Goal: Task Accomplishment & Management: Manage account settings

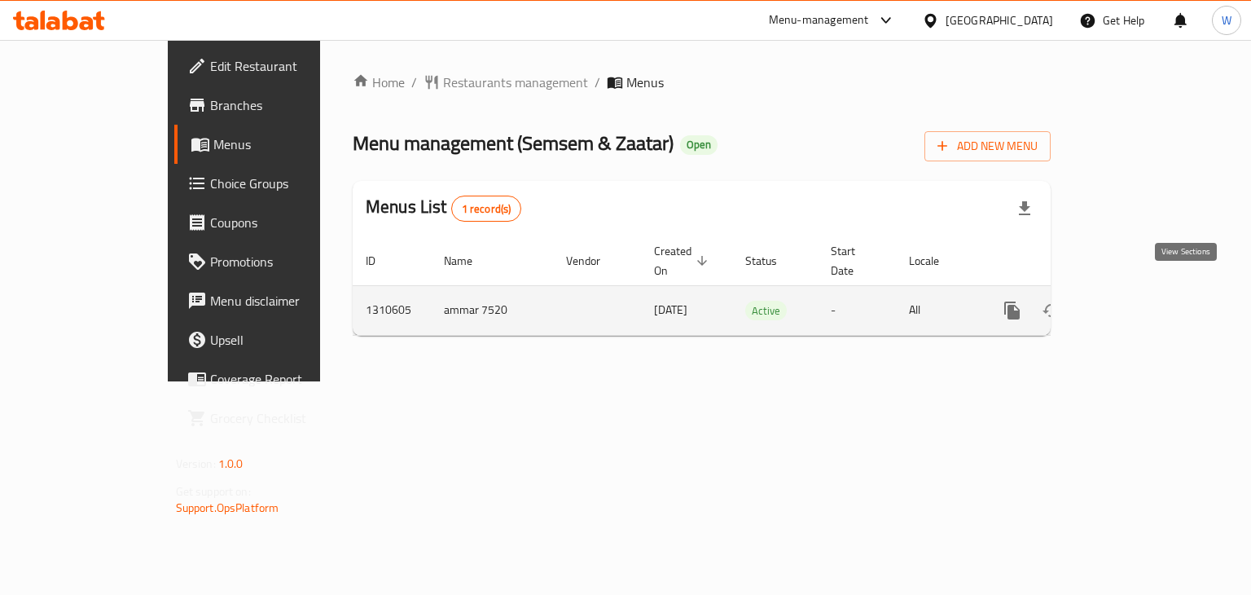
click at [1137, 303] on icon "enhanced table" at bounding box center [1130, 310] width 15 height 15
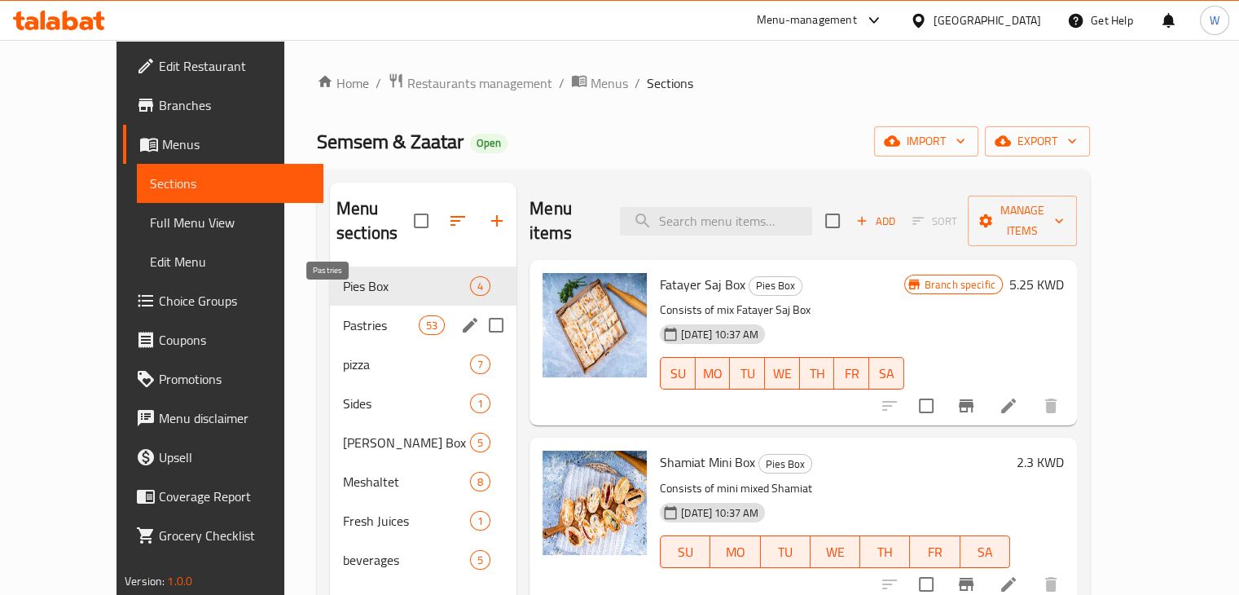
click at [343, 315] on span "Pastries" at bounding box center [381, 325] width 76 height 20
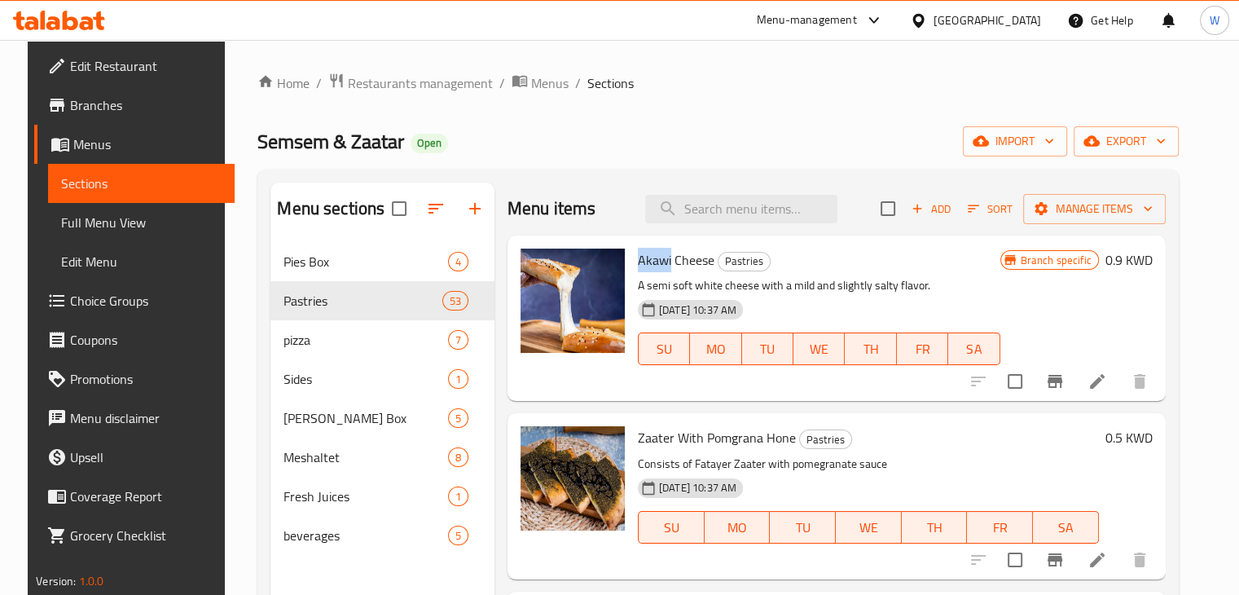
copy span "Akawi"
drag, startPoint x: 630, startPoint y: 259, endPoint x: 666, endPoint y: 255, distance: 36.1
click at [666, 255] on span "Akawi Cheese" at bounding box center [676, 260] width 77 height 24
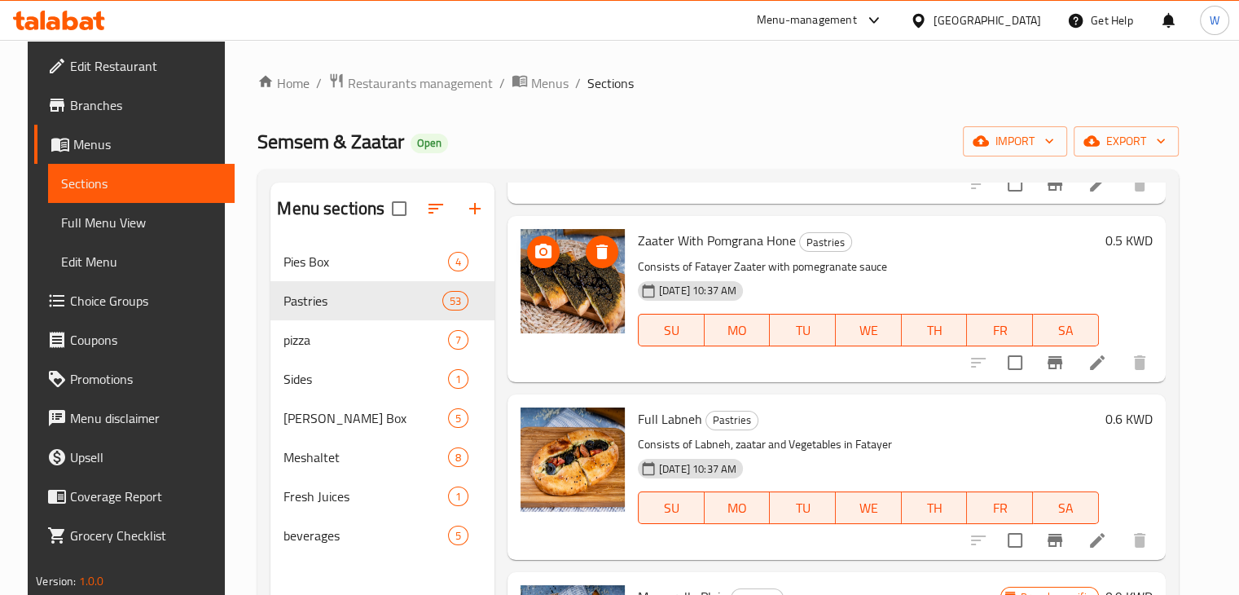
scroll to position [198, 0]
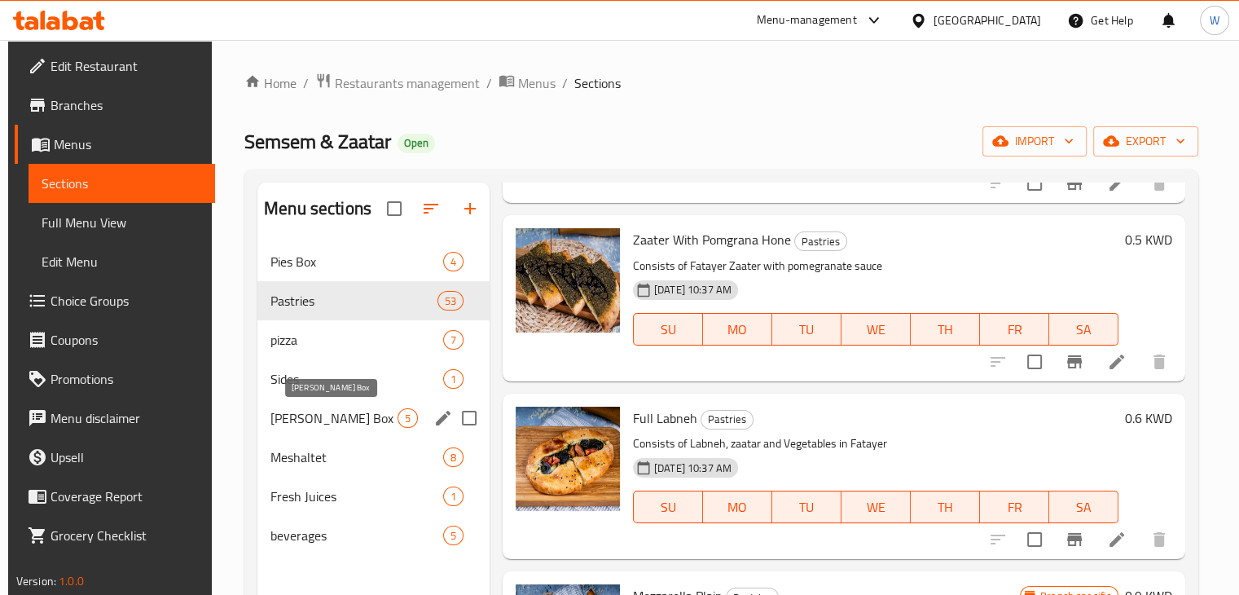
click at [369, 421] on span "[PERSON_NAME] Box" at bounding box center [333, 418] width 127 height 20
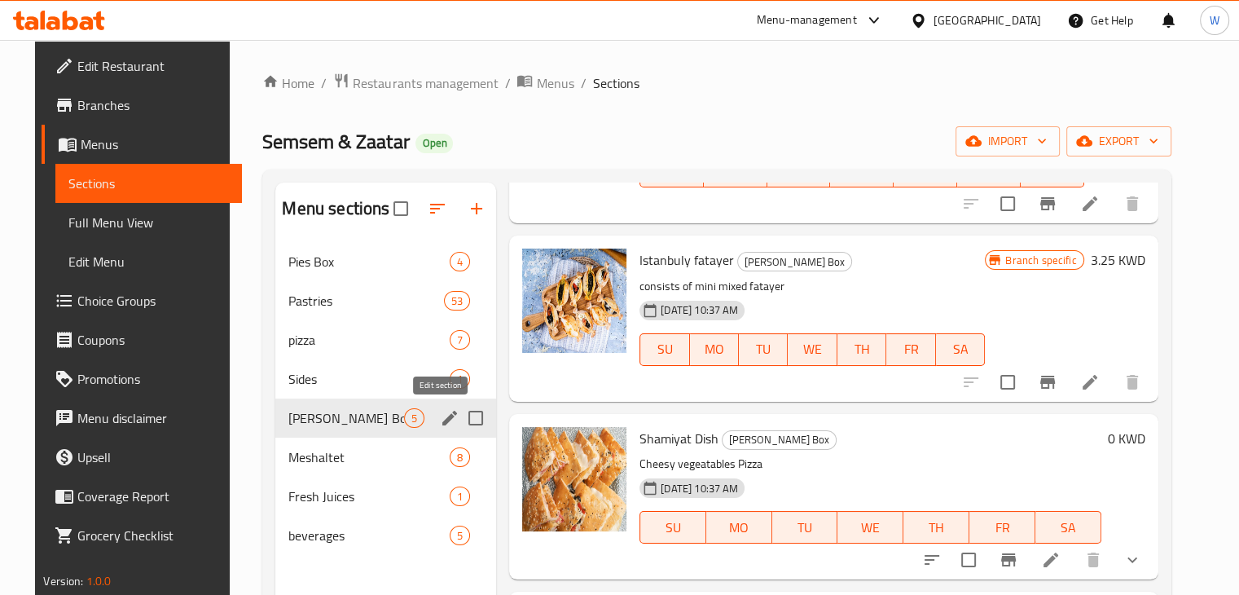
click at [442, 420] on icon "edit" at bounding box center [449, 418] width 15 height 15
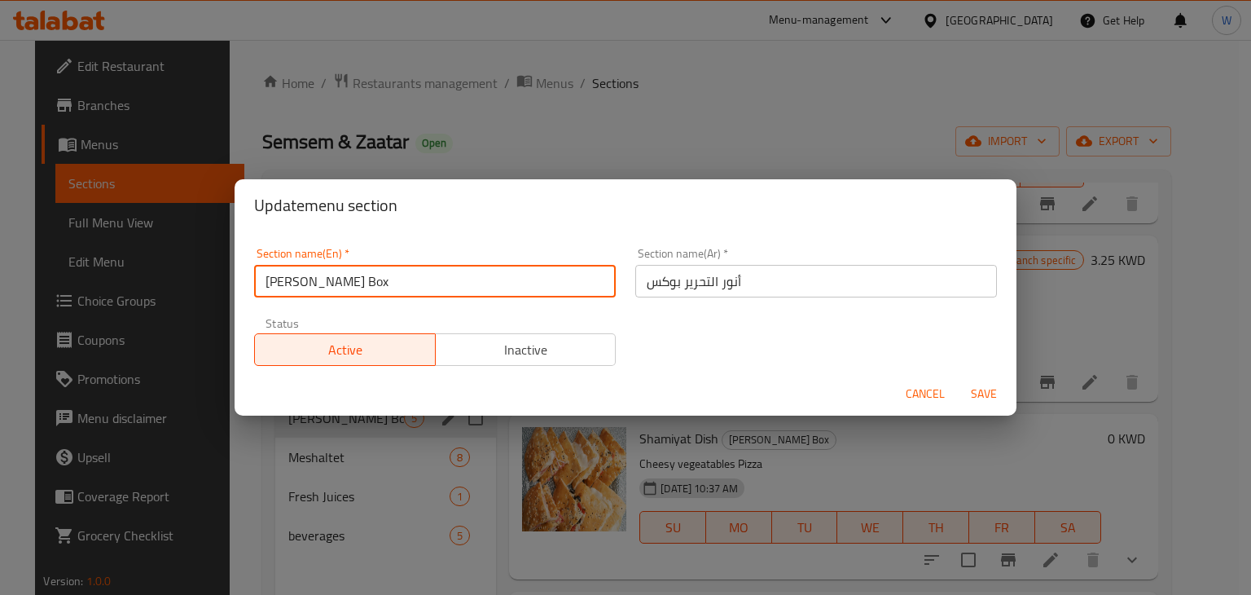
drag, startPoint x: 358, startPoint y: 282, endPoint x: 266, endPoint y: 283, distance: 92.9
click at [266, 283] on input "[PERSON_NAME] Box" at bounding box center [435, 281] width 362 height 33
type input "Semsem & Zaatar Box"
click at [418, 286] on input "Semsem & Zaatar Box" at bounding box center [435, 281] width 362 height 33
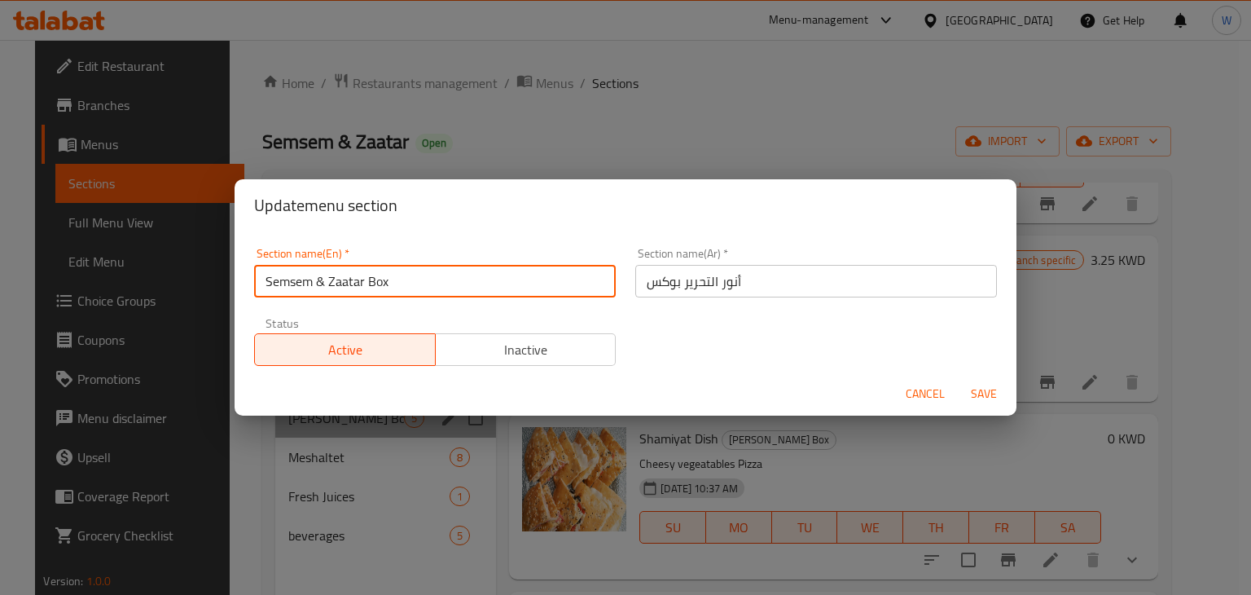
click at [418, 286] on input "Semsem & Zaatar Box" at bounding box center [435, 281] width 362 height 33
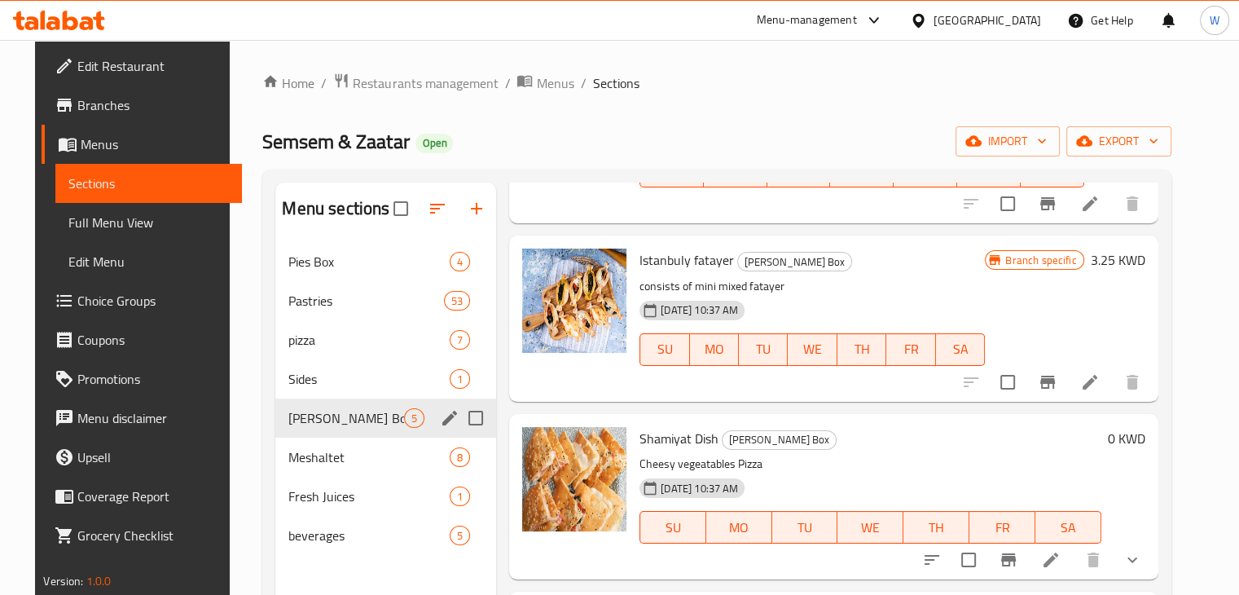
click at [441, 421] on icon "edit" at bounding box center [450, 418] width 20 height 20
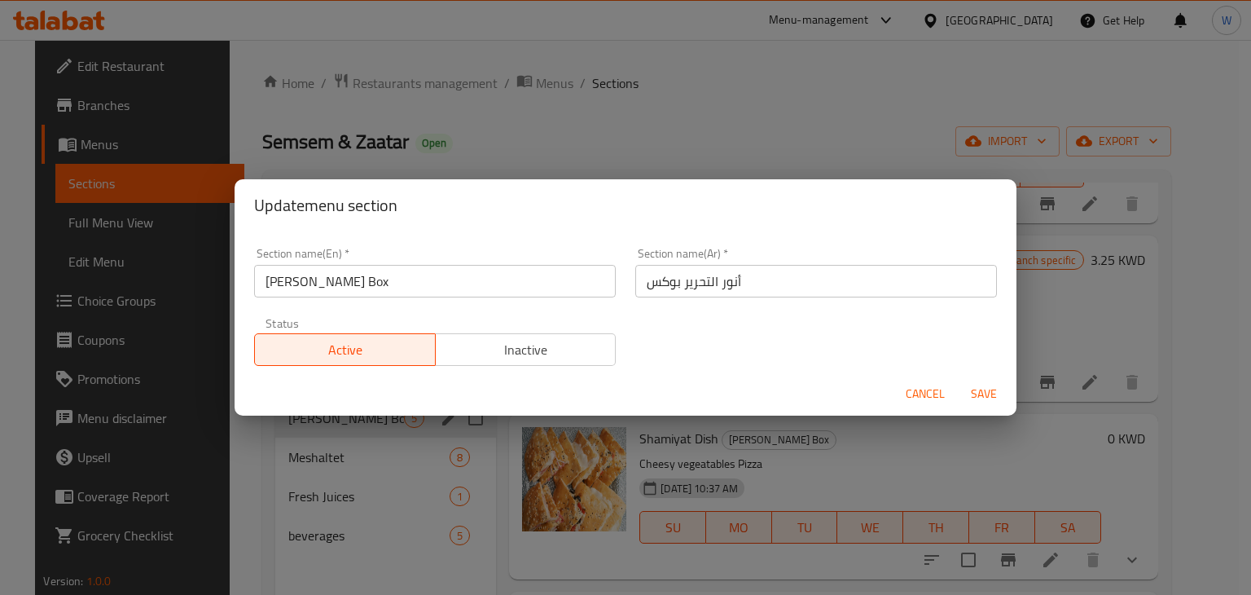
click at [403, 284] on input "[PERSON_NAME] Box" at bounding box center [435, 281] width 362 height 33
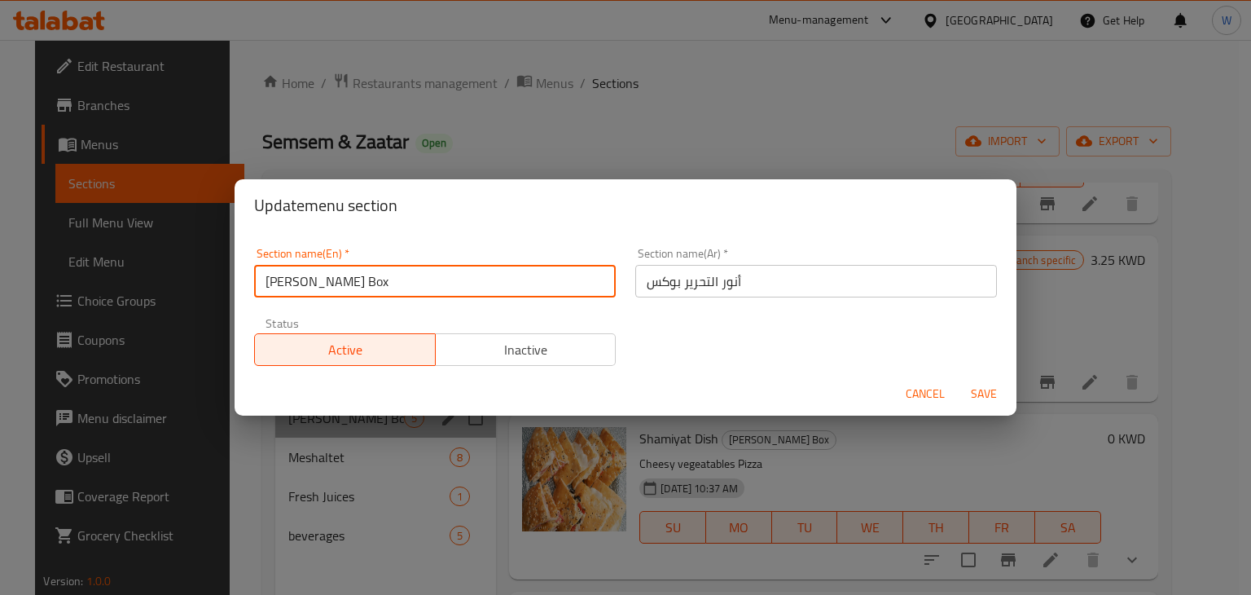
click at [403, 284] on input "[PERSON_NAME] Box" at bounding box center [435, 281] width 362 height 33
paste input "Semsem & Zaata"
type input "Semsem & Zaatar Box"
click at [991, 398] on span "Save" at bounding box center [983, 394] width 39 height 20
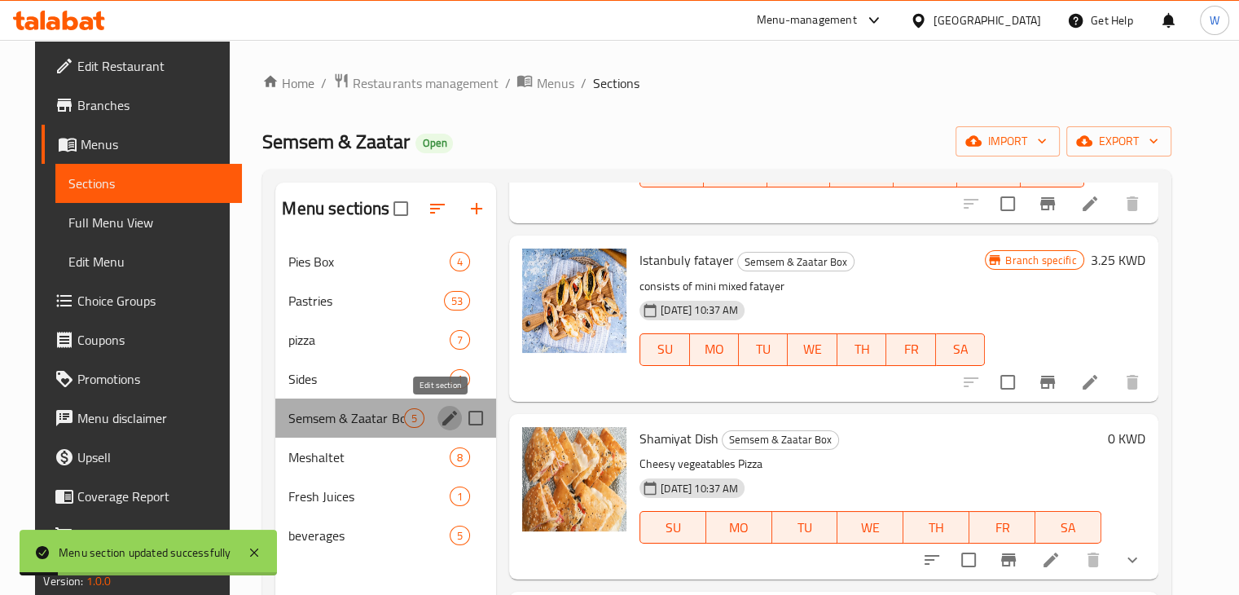
click at [446, 418] on icon "edit" at bounding box center [450, 418] width 20 height 20
click at [442, 417] on icon "edit" at bounding box center [449, 418] width 15 height 15
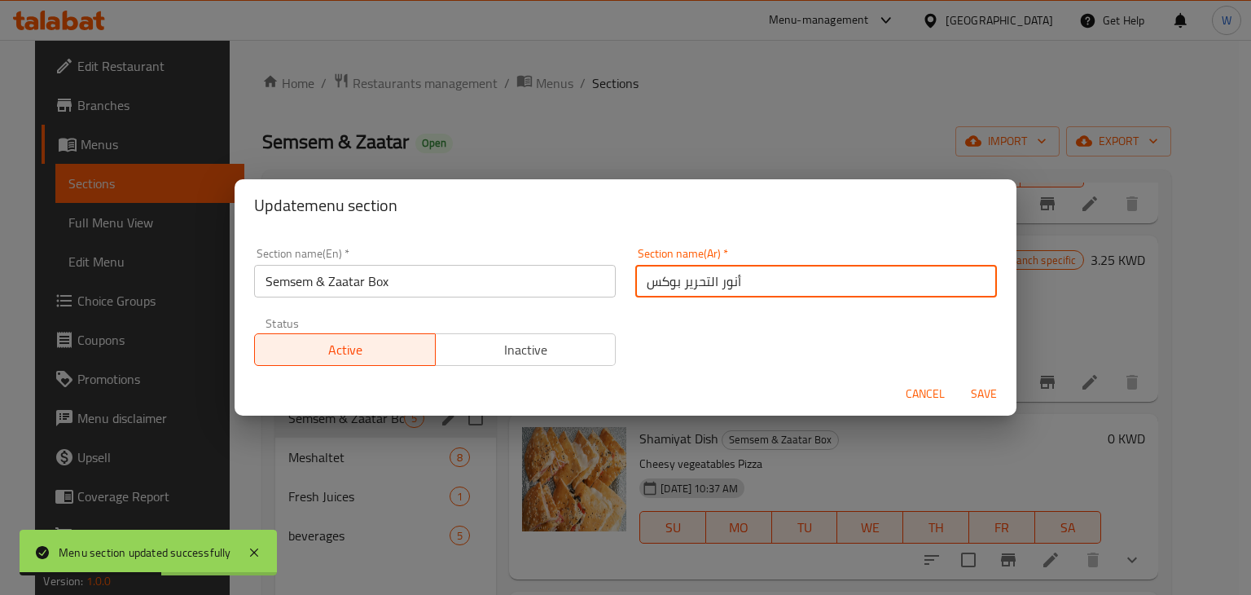
click at [722, 273] on input "أنور التحرير بوكس" at bounding box center [816, 281] width 362 height 33
paste input "وكس سمسم وزعتر"
type input "بوكس سمسم وزعتر"
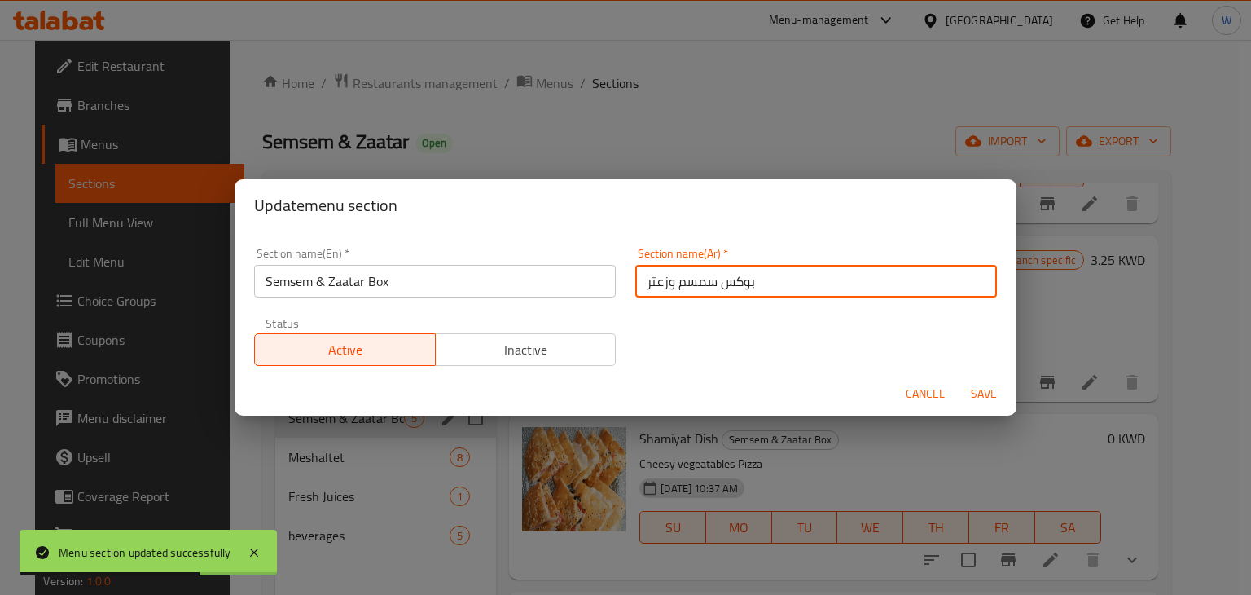
click at [974, 389] on span "Save" at bounding box center [983, 394] width 39 height 20
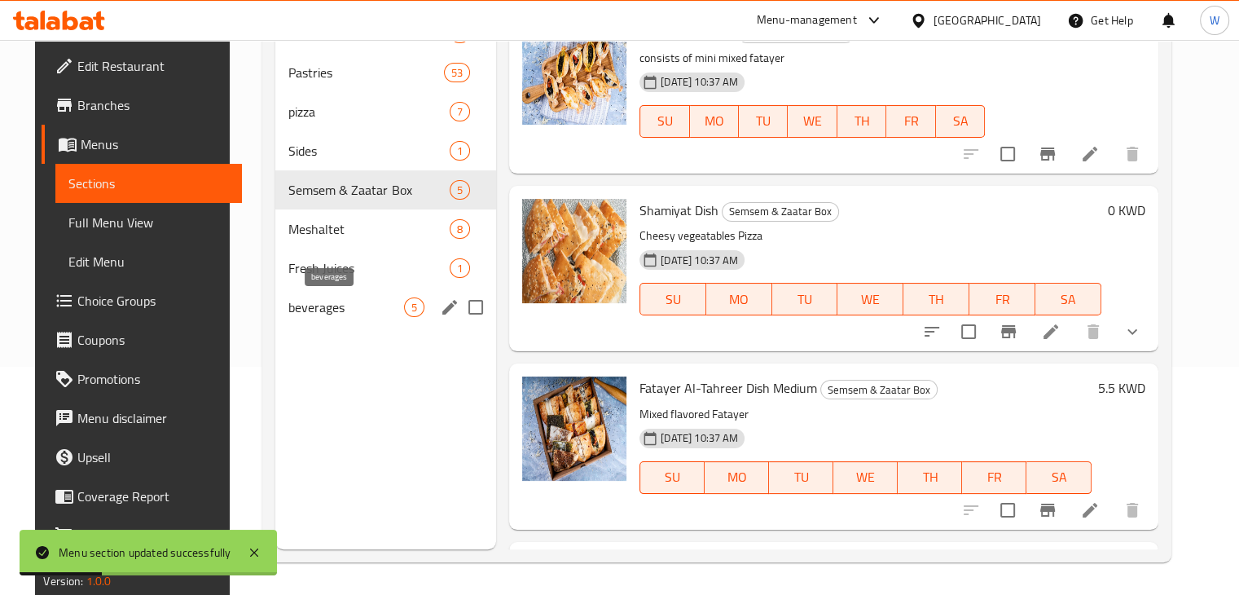
scroll to position [121, 0]
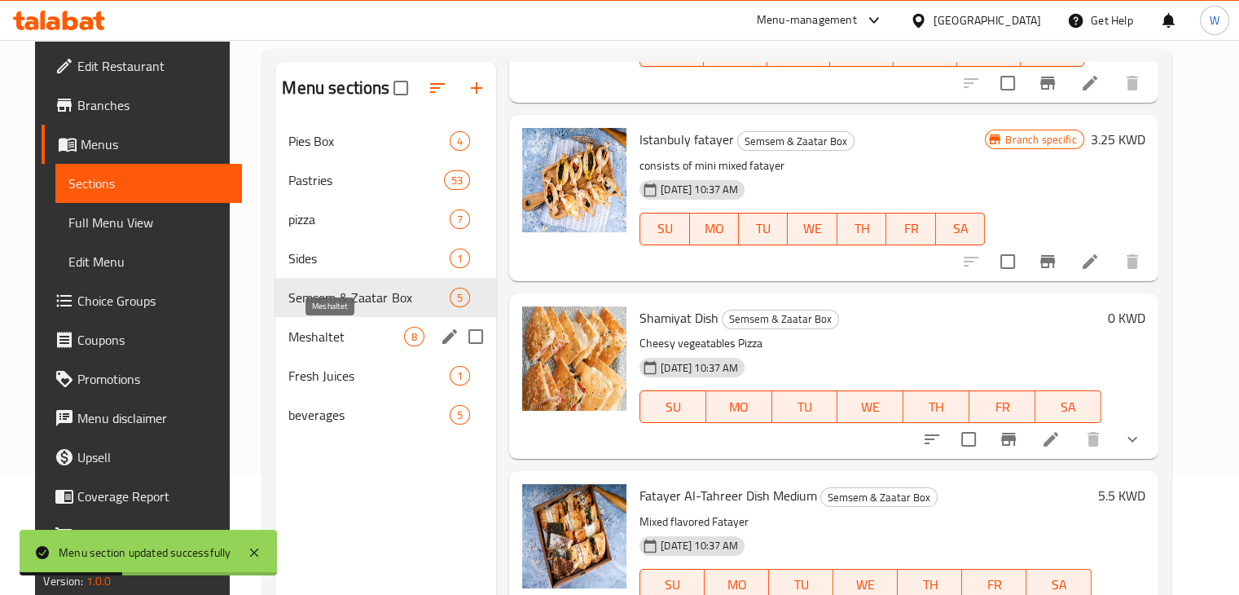
click at [330, 345] on span "Meshaltet" at bounding box center [346, 337] width 116 height 20
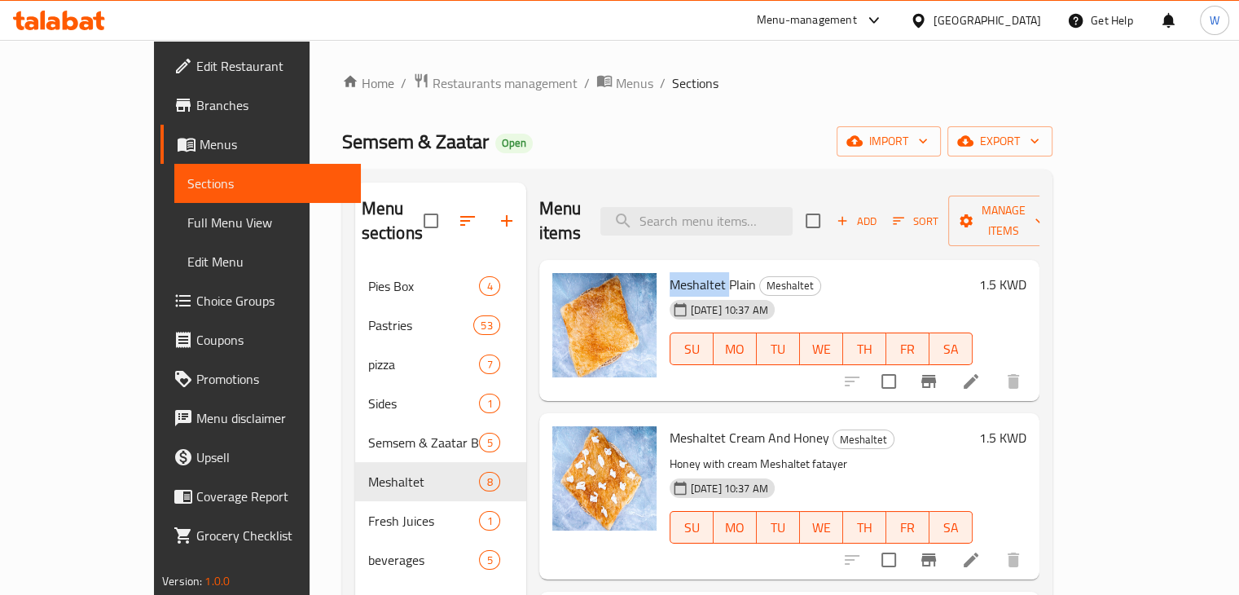
drag, startPoint x: 632, startPoint y: 255, endPoint x: 691, endPoint y: 259, distance: 58.8
click at [691, 272] on span "Meshaltet Plain" at bounding box center [713, 284] width 86 height 24
copy span "Meshaltet"
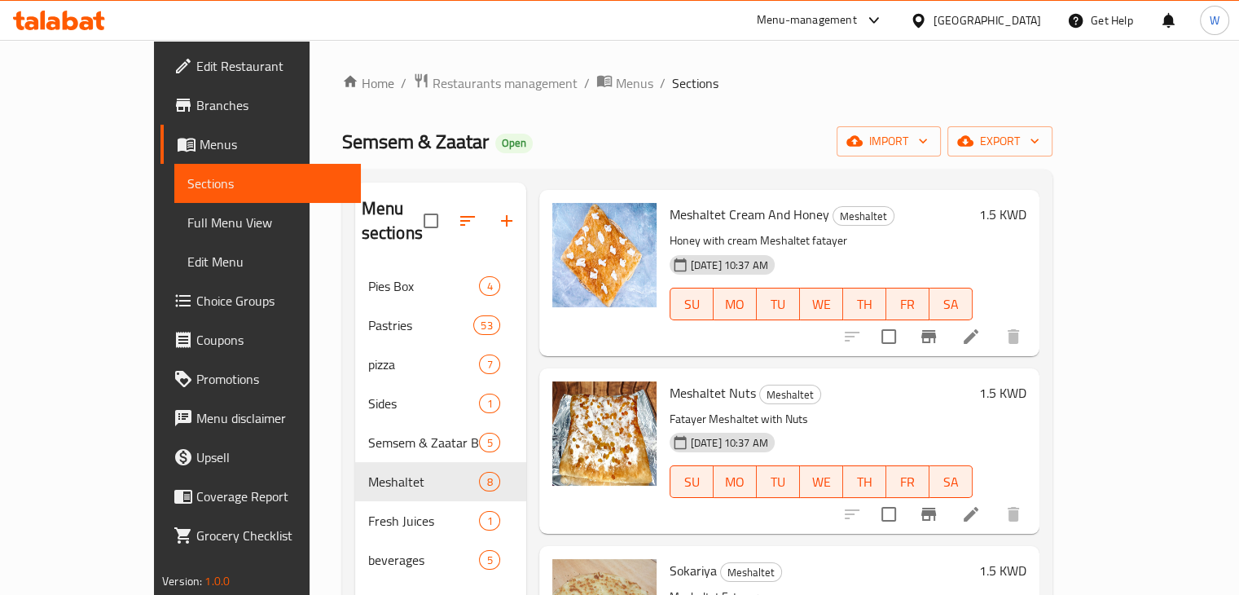
scroll to position [223, 0]
click at [994, 501] on li at bounding box center [971, 513] width 46 height 29
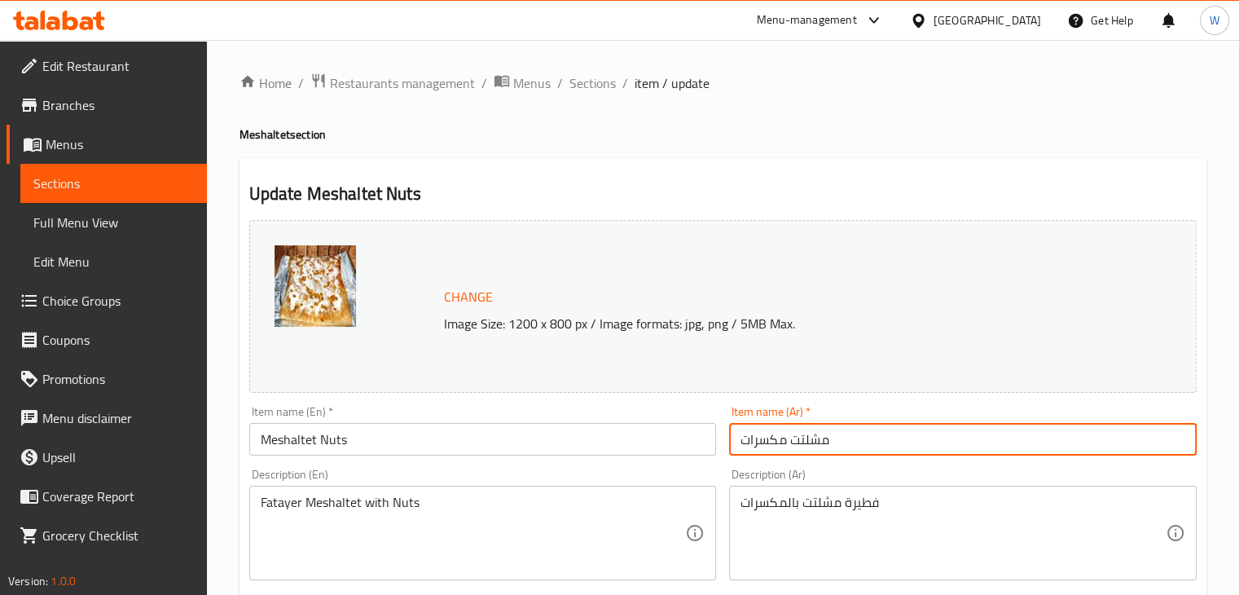
click at [821, 444] on input "مشلتت مكسرات" at bounding box center [963, 439] width 468 height 33
drag, startPoint x: 839, startPoint y: 440, endPoint x: 792, endPoint y: 440, distance: 47.2
click at [792, 440] on input "مشلتت مكسرات" at bounding box center [963, 439] width 468 height 33
click at [587, 82] on span "Sections" at bounding box center [592, 83] width 46 height 20
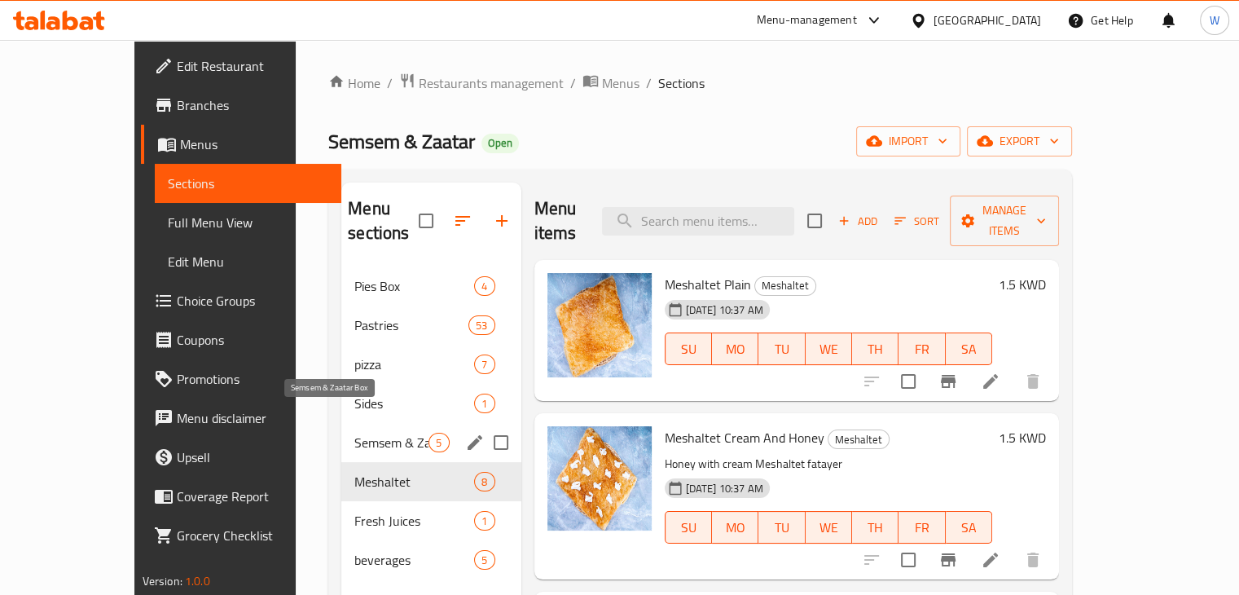
click at [365, 433] on span "Semsem & Zaatar Box" at bounding box center [391, 443] width 74 height 20
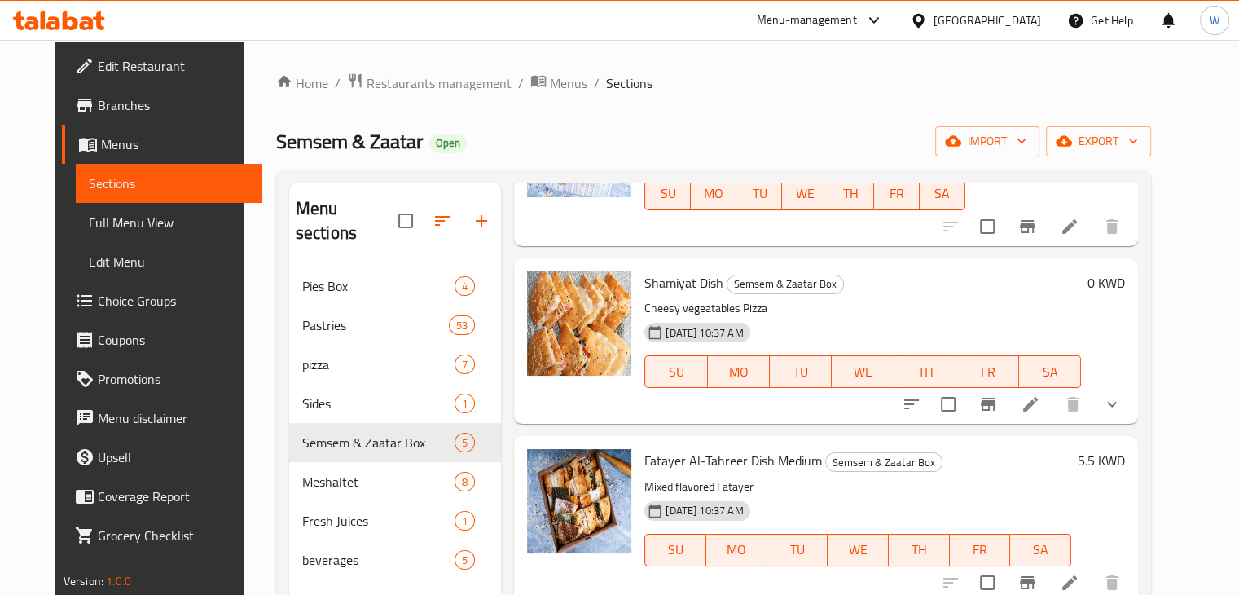
scroll to position [356, 0]
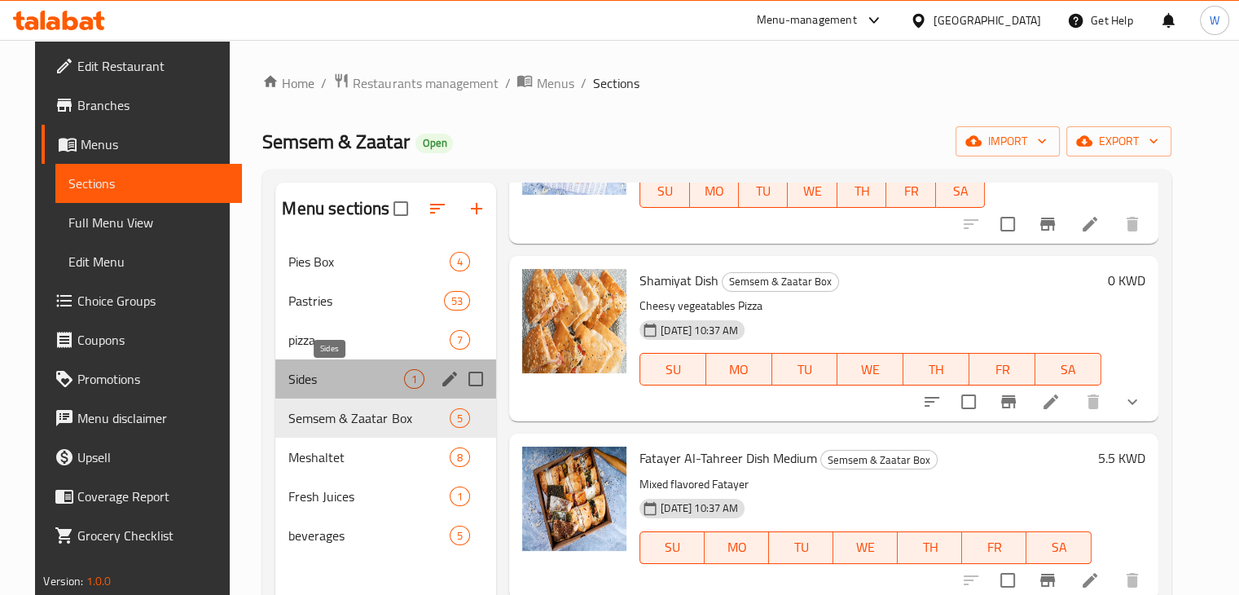
click at [365, 376] on span "Sides" at bounding box center [346, 379] width 116 height 20
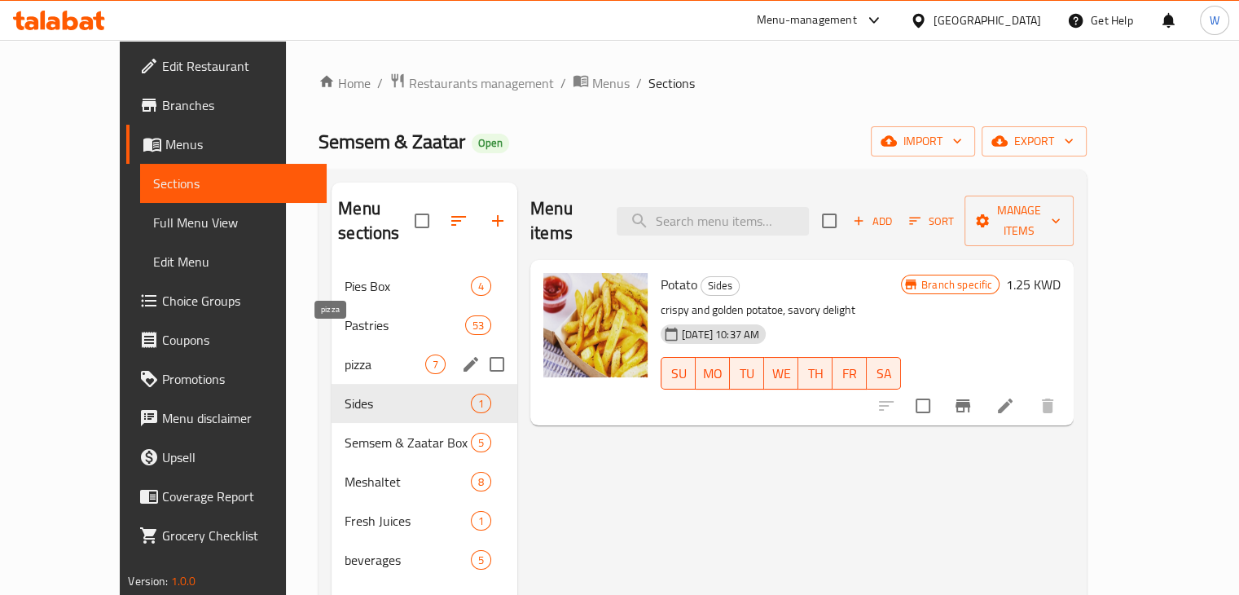
click at [345, 354] on span "pizza" at bounding box center [385, 364] width 81 height 20
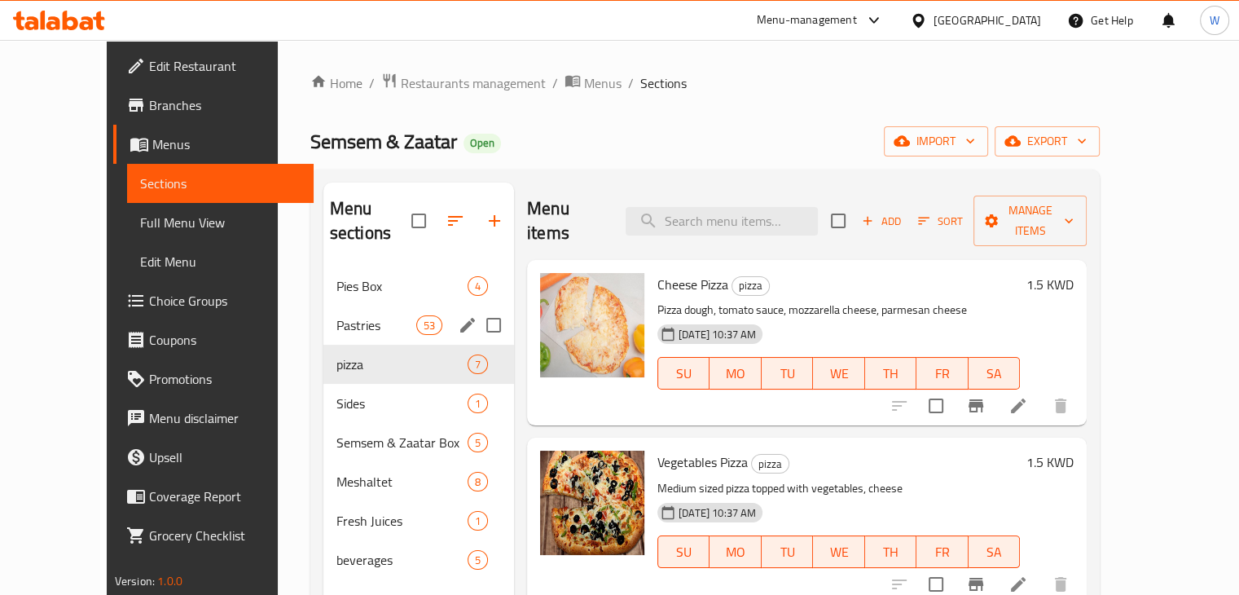
click at [365, 310] on div "Pastries 53" at bounding box center [418, 324] width 191 height 39
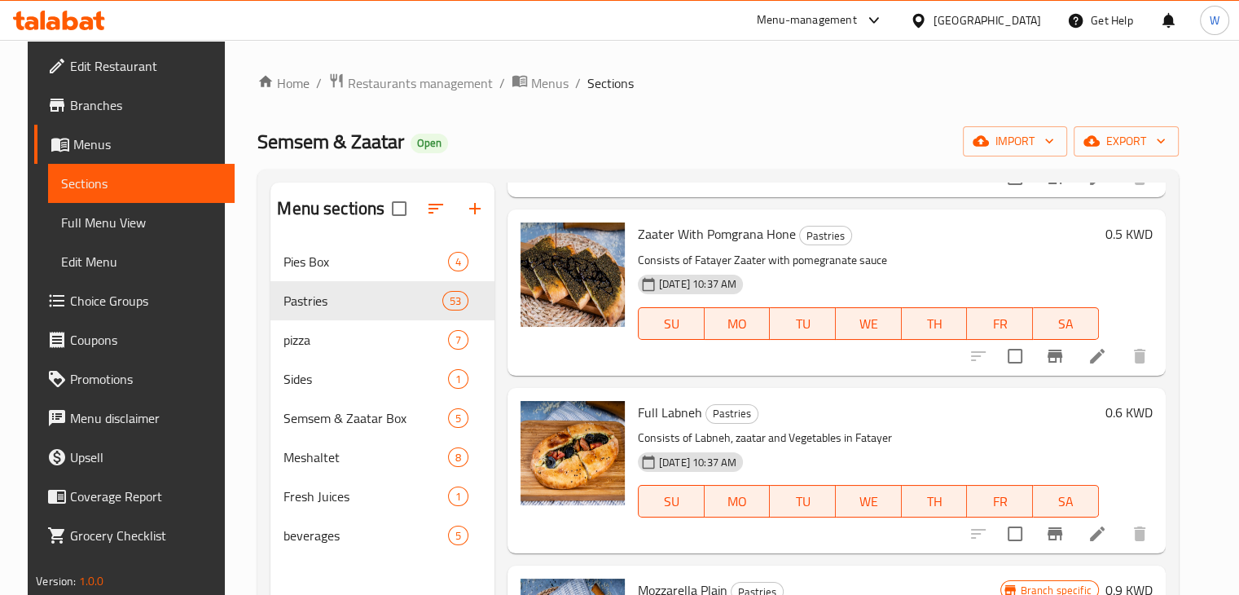
scroll to position [254, 0]
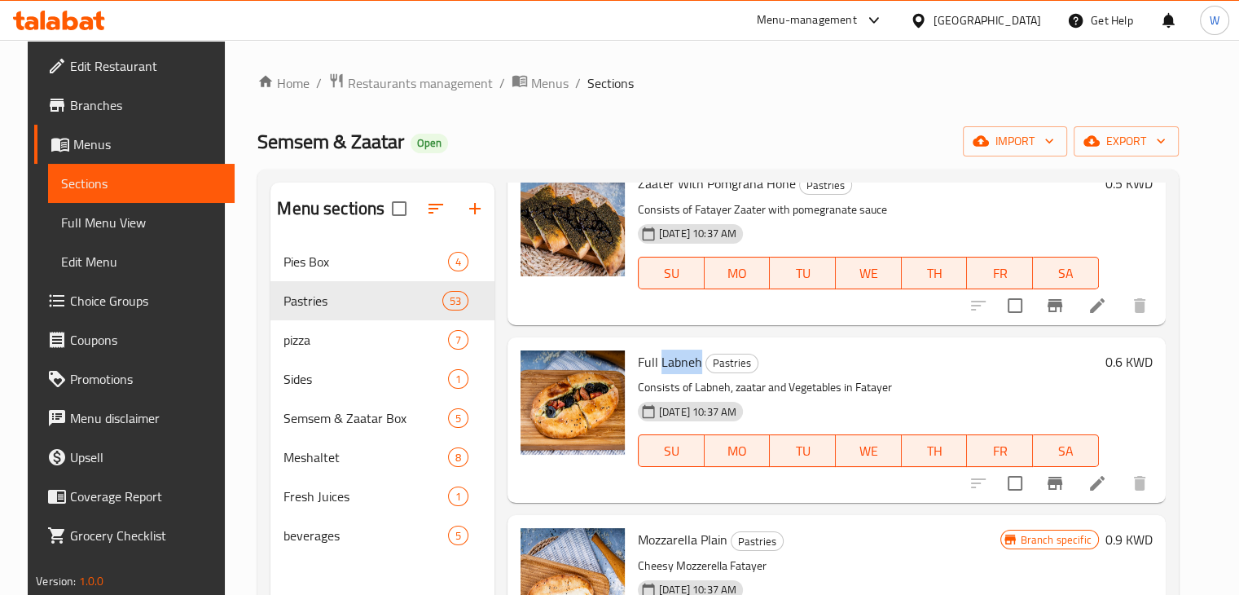
copy span "Labneh"
drag, startPoint x: 652, startPoint y: 368, endPoint x: 692, endPoint y: 363, distance: 39.4
click at [692, 363] on span "Full Labneh" at bounding box center [670, 361] width 64 height 24
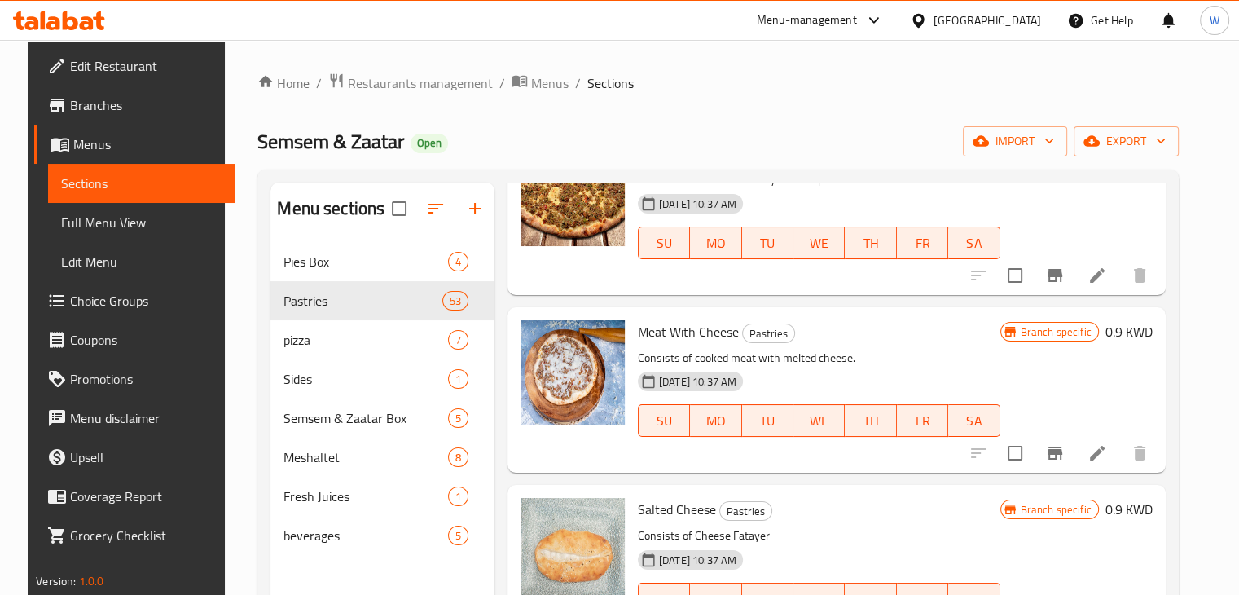
scroll to position [2256, 0]
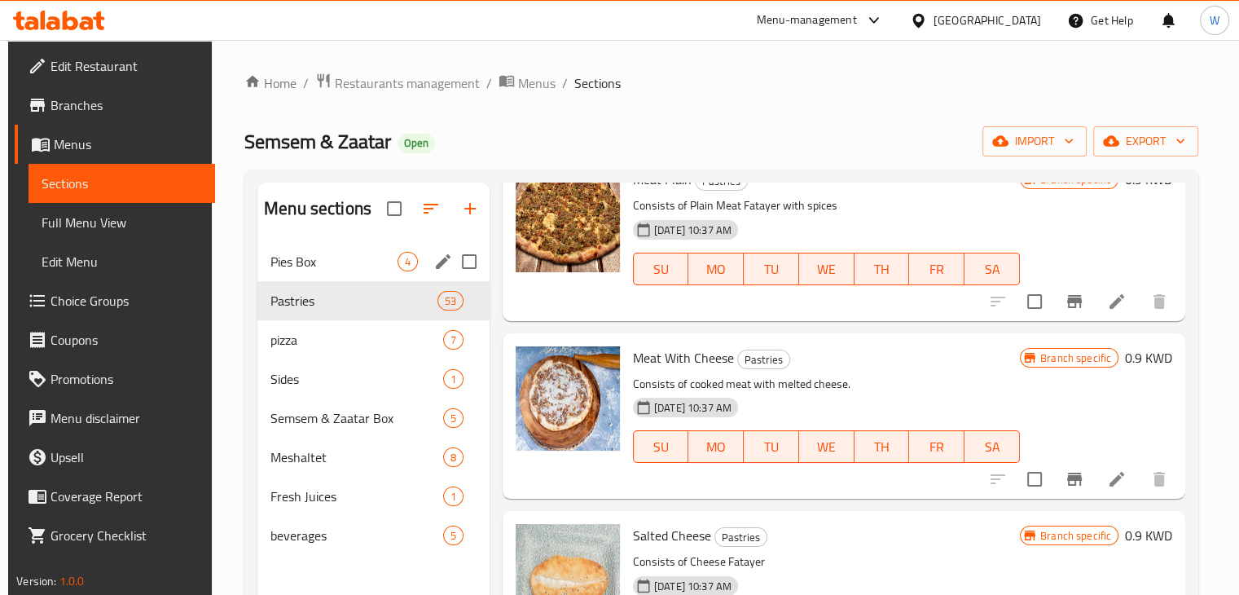
click at [297, 269] on span "Pies Box" at bounding box center [333, 262] width 127 height 20
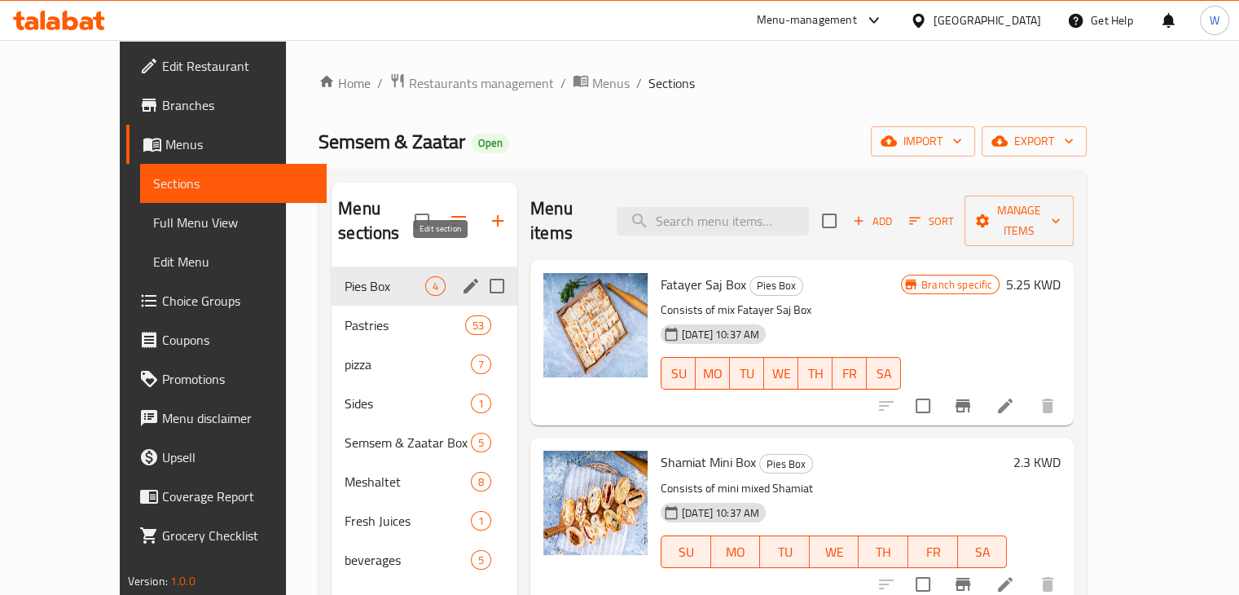
click at [461, 276] on icon "edit" at bounding box center [471, 286] width 20 height 20
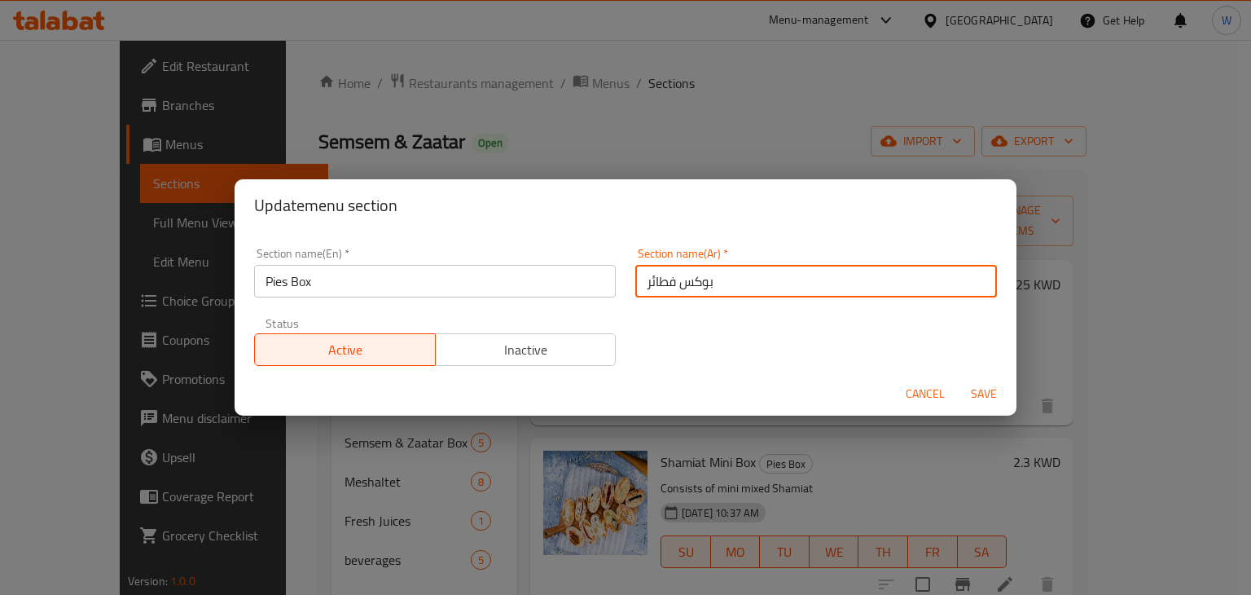
drag, startPoint x: 716, startPoint y: 281, endPoint x: 630, endPoint y: 277, distance: 85.6
click at [635, 277] on input "بوكس فطائر" at bounding box center [816, 281] width 362 height 33
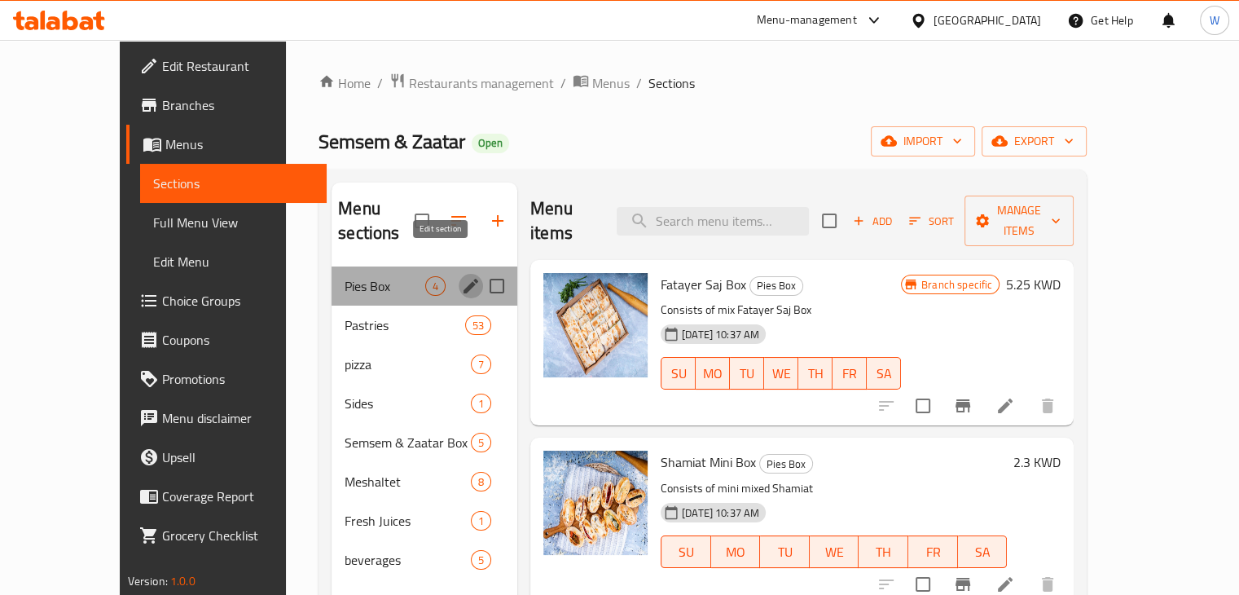
click at [461, 276] on icon "edit" at bounding box center [471, 286] width 20 height 20
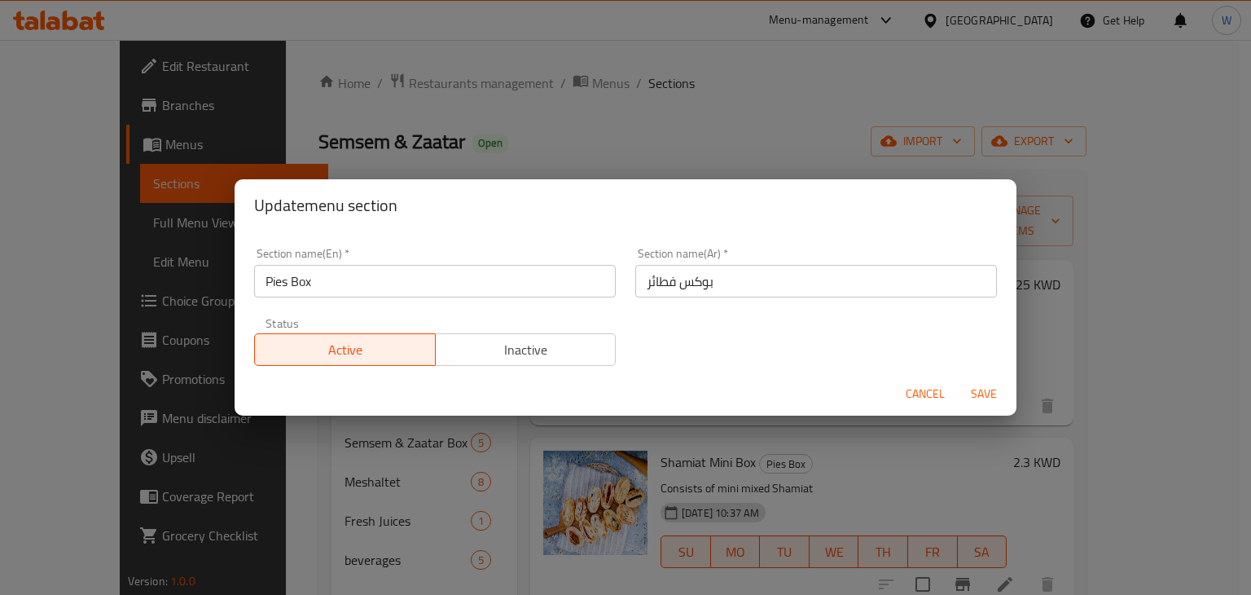
click at [437, 257] on div "Section name(En)   * Pies Box Section name(En) *" at bounding box center [435, 273] width 362 height 50
click at [411, 287] on input "Pies Box" at bounding box center [435, 281] width 362 height 33
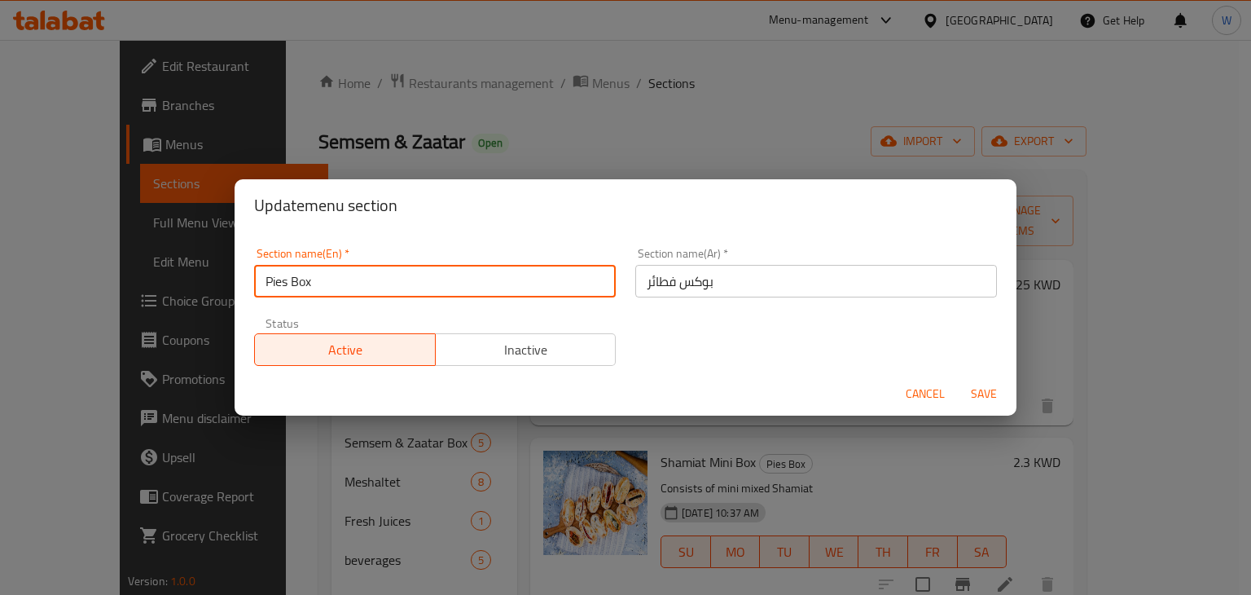
click at [411, 287] on input "Pies Box" at bounding box center [435, 281] width 362 height 33
click at [918, 397] on span "Cancel" at bounding box center [925, 394] width 39 height 20
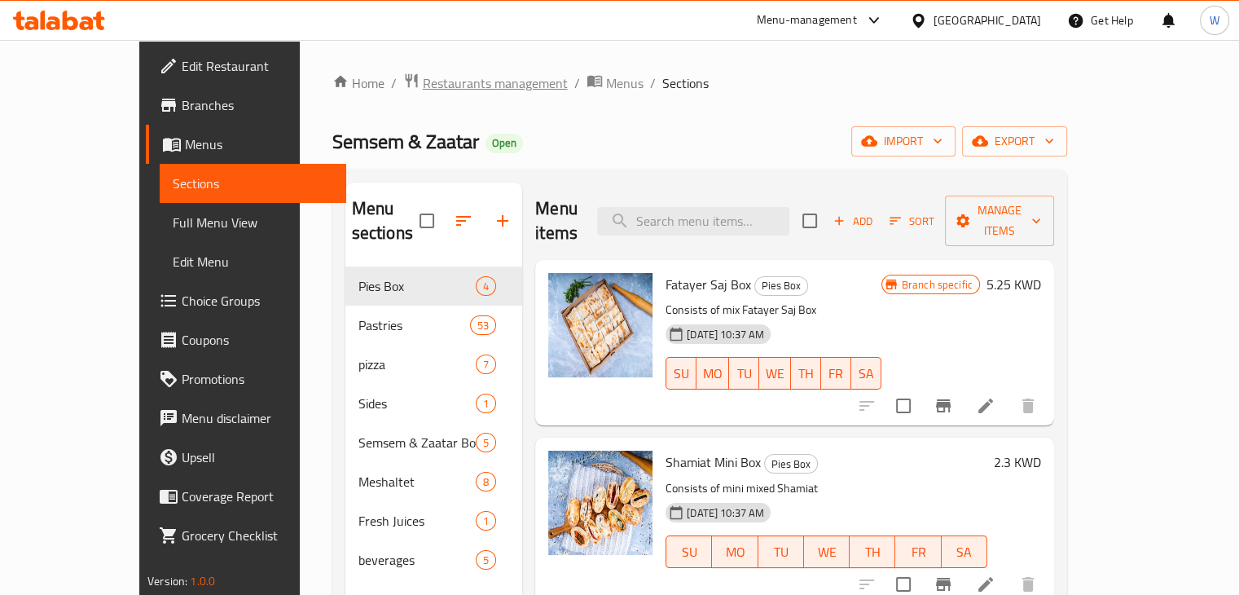
click at [451, 89] on span "Restaurants management" at bounding box center [495, 83] width 145 height 20
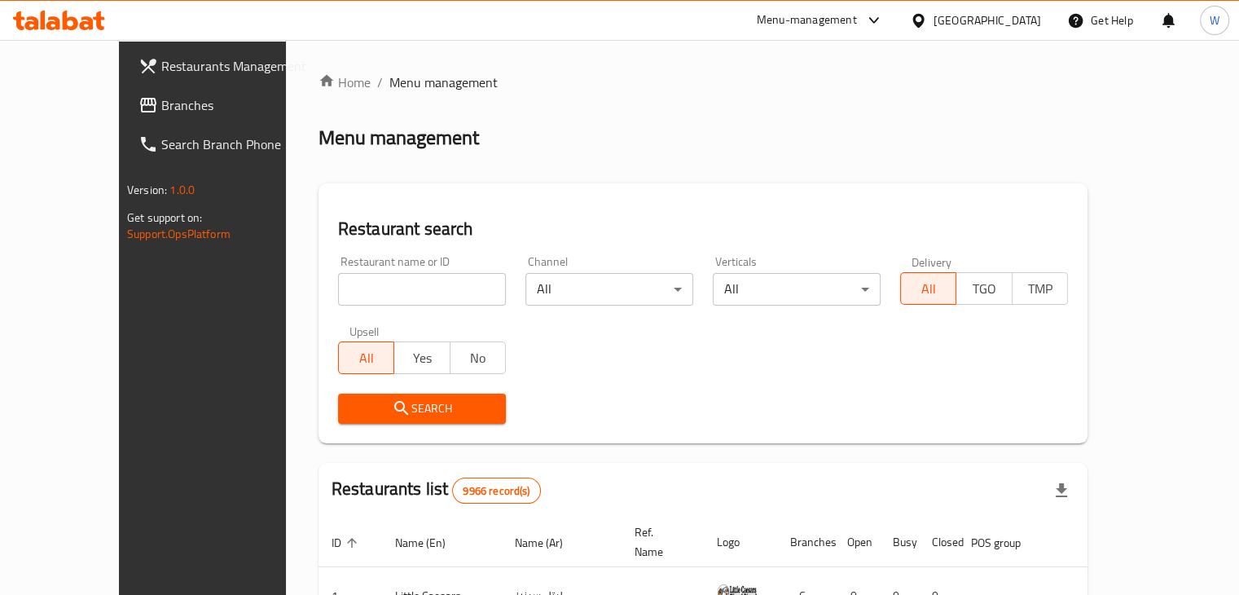
click at [354, 288] on input "search" at bounding box center [422, 289] width 168 height 33
type input "kuwaiti w"
click button "Search" at bounding box center [422, 408] width 168 height 30
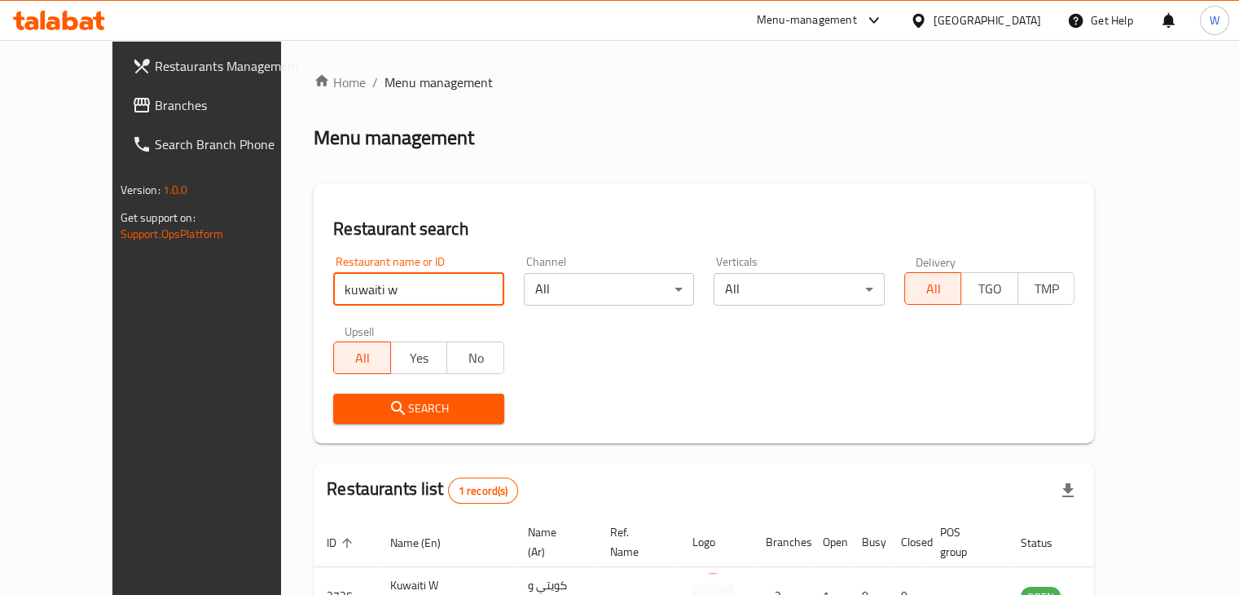
scroll to position [99, 0]
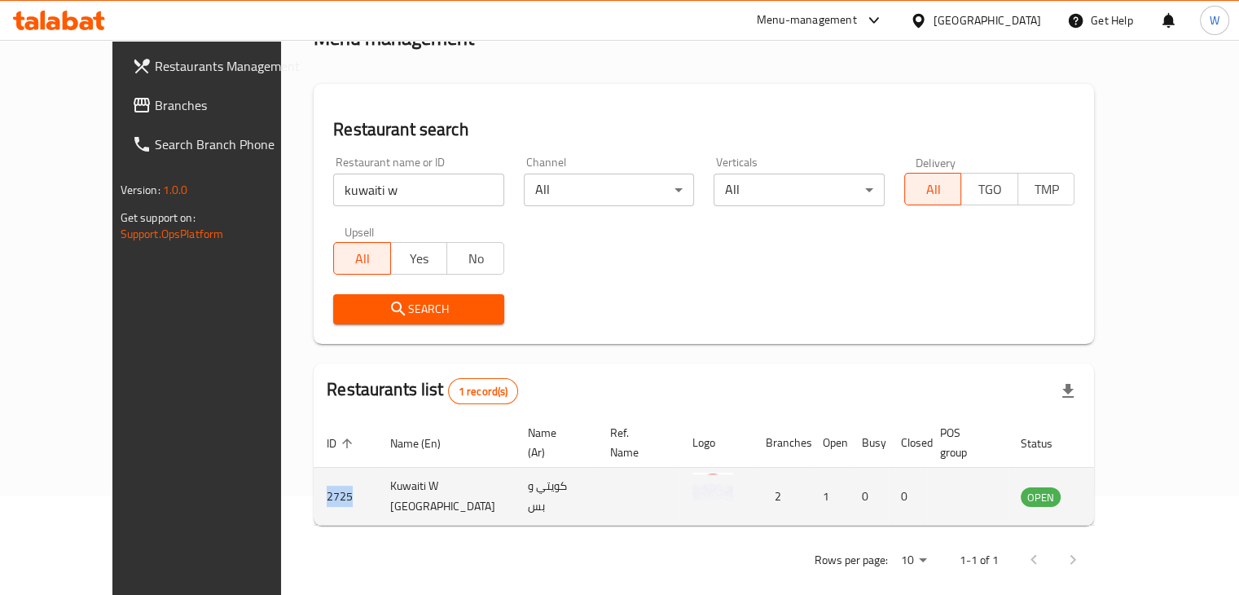
copy td "2725"
drag, startPoint x: 283, startPoint y: 477, endPoint x: 251, endPoint y: 480, distance: 31.9
click at [314, 480] on td "2725" at bounding box center [346, 497] width 64 height 58
click at [1125, 490] on icon "enhanced table" at bounding box center [1116, 497] width 18 height 14
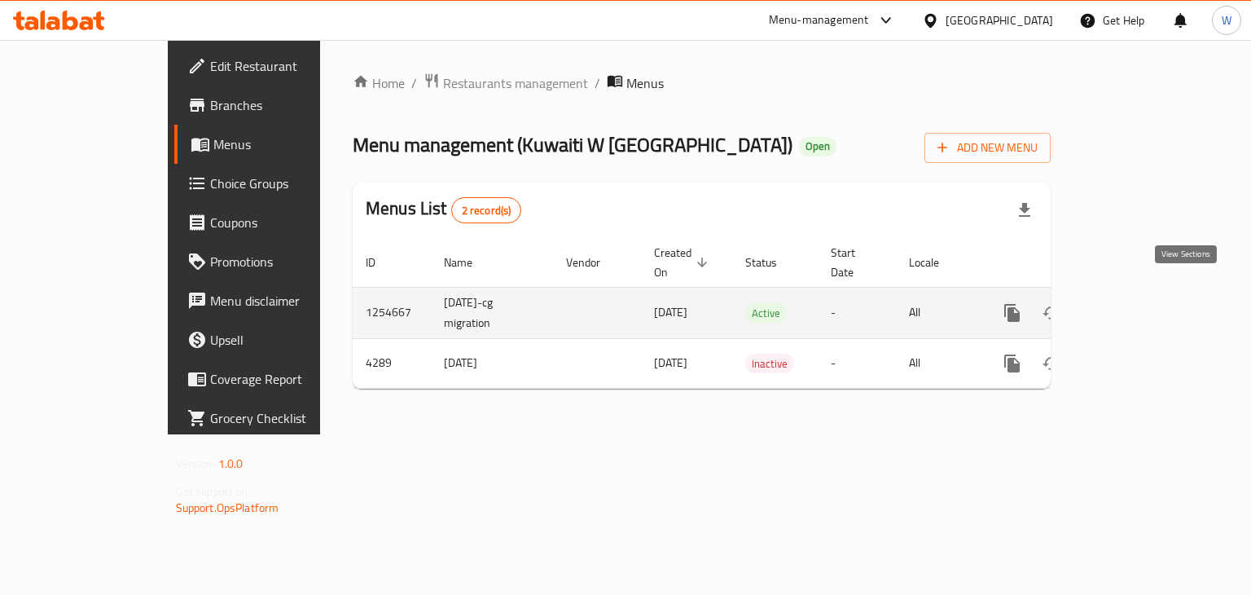
click at [1137, 305] on icon "enhanced table" at bounding box center [1130, 312] width 15 height 15
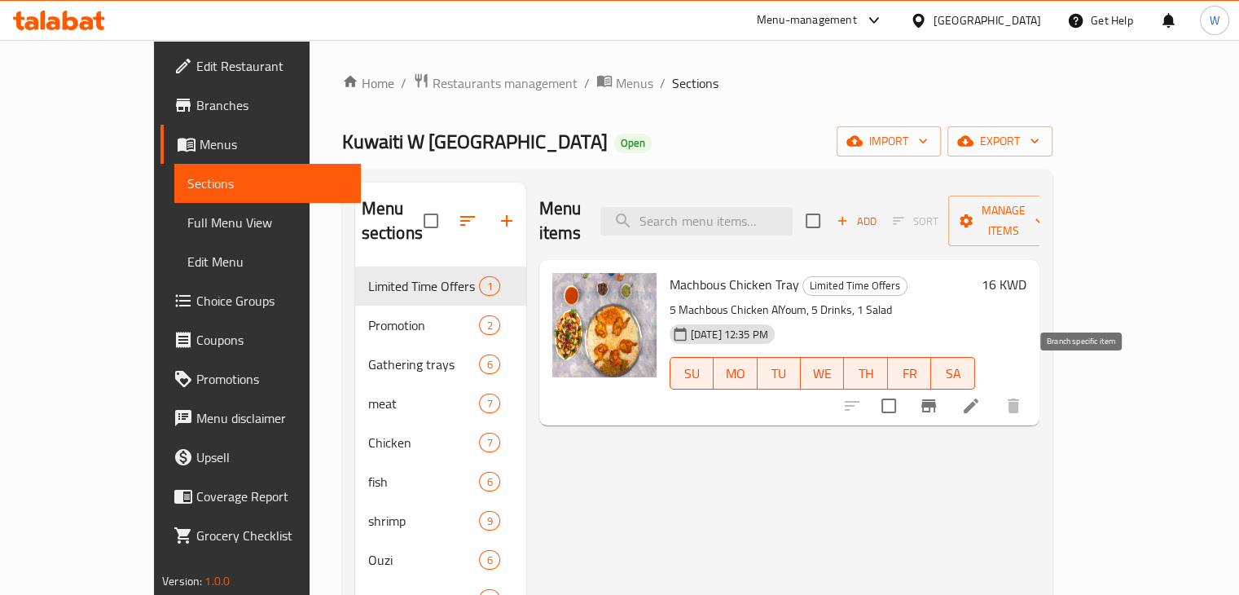
click at [936, 399] on icon "Branch-specific-item" at bounding box center [928, 405] width 15 height 13
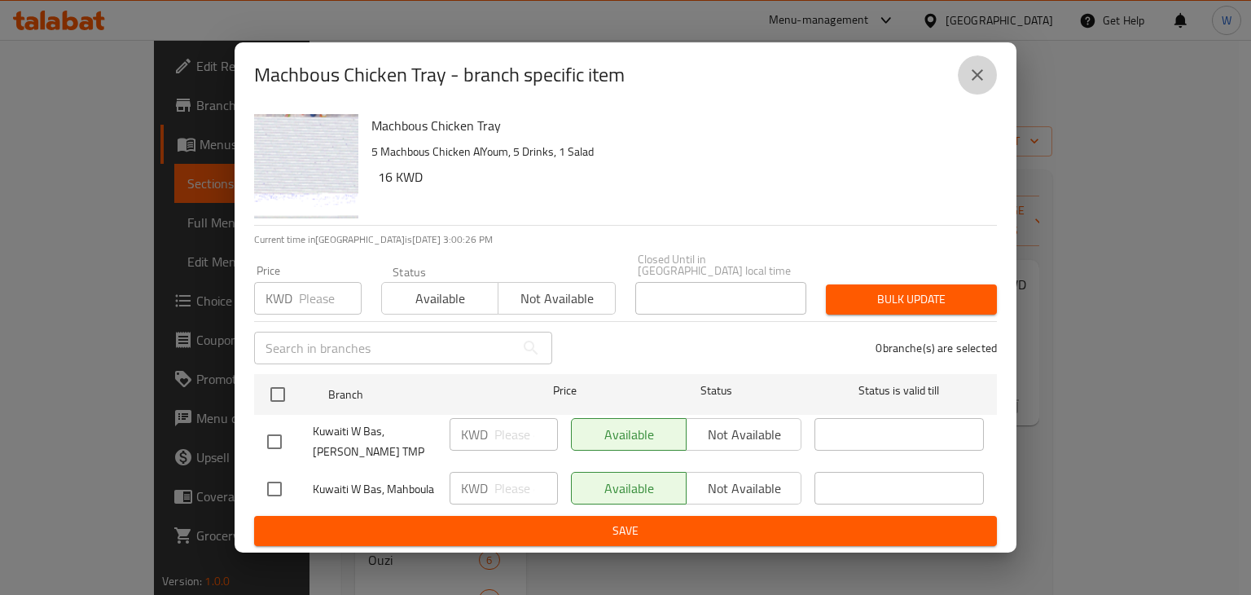
click at [971, 84] on icon "close" at bounding box center [978, 75] width 20 height 20
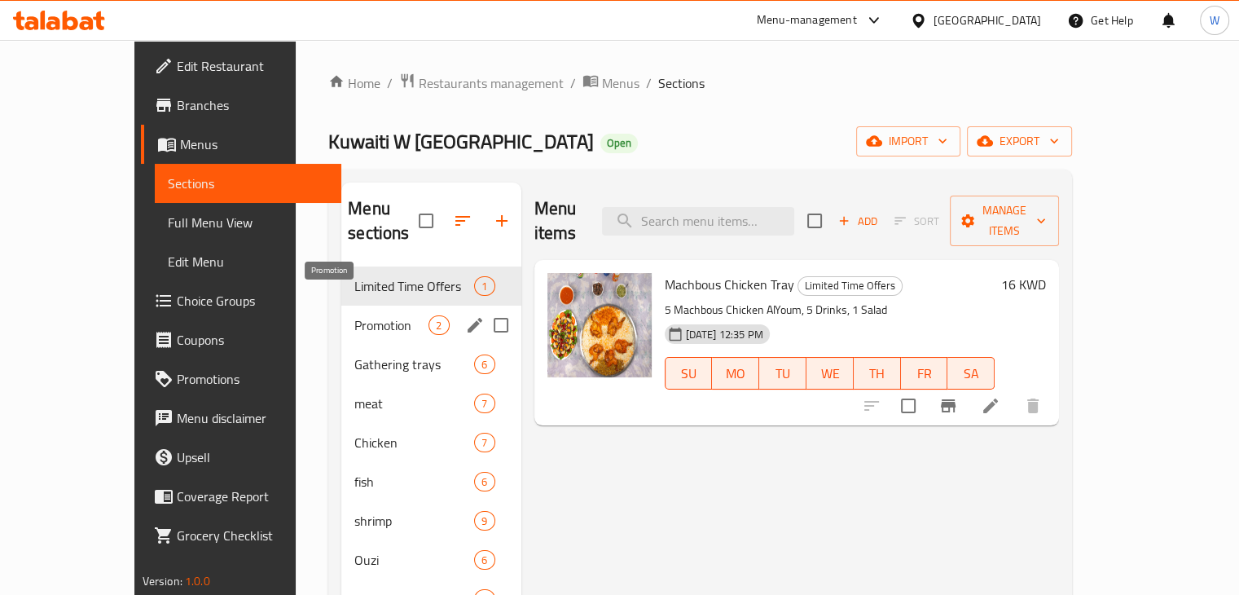
click at [358, 315] on span "Promotion" at bounding box center [391, 325] width 74 height 20
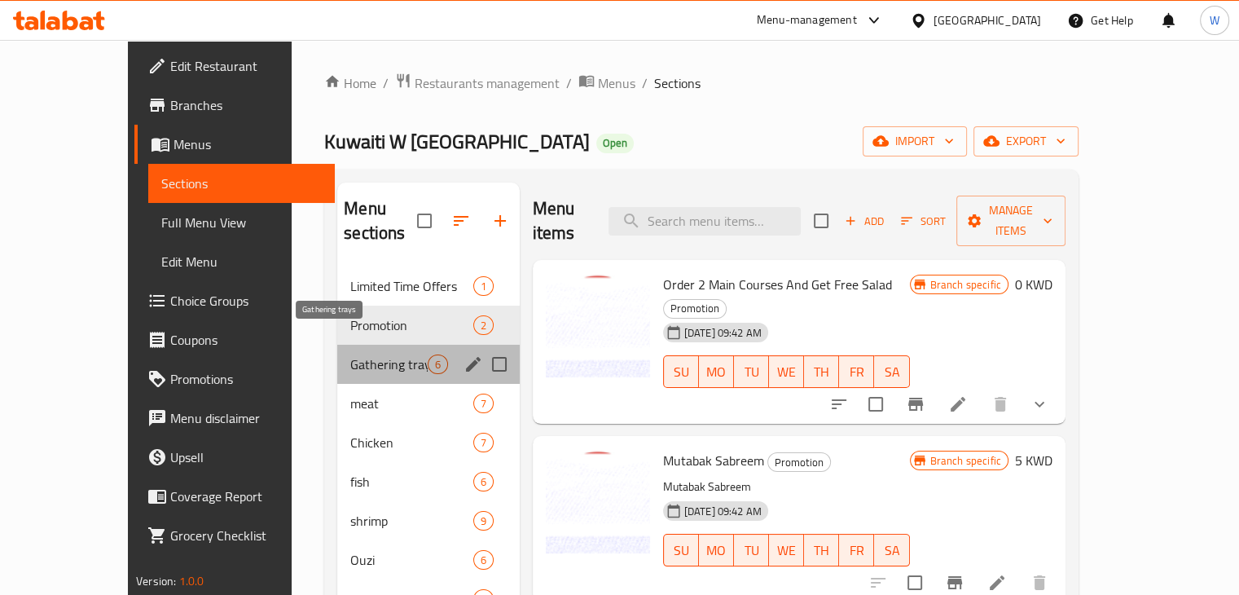
click at [350, 354] on span "Gathering trays" at bounding box center [388, 364] width 77 height 20
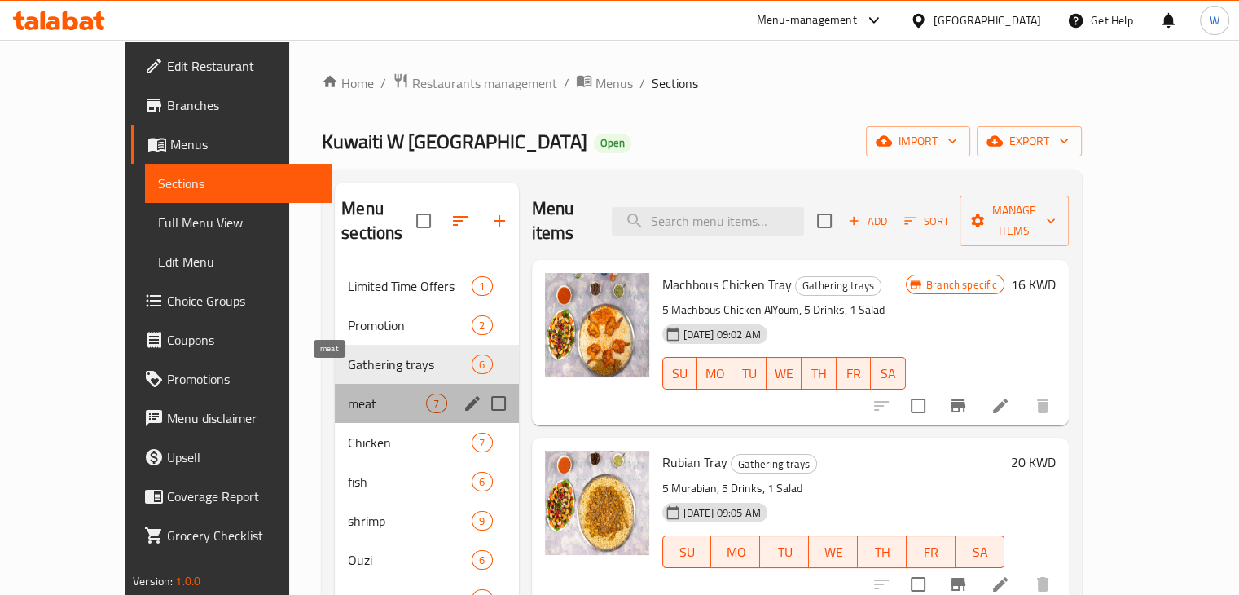
click at [348, 393] on span "meat" at bounding box center [387, 403] width 78 height 20
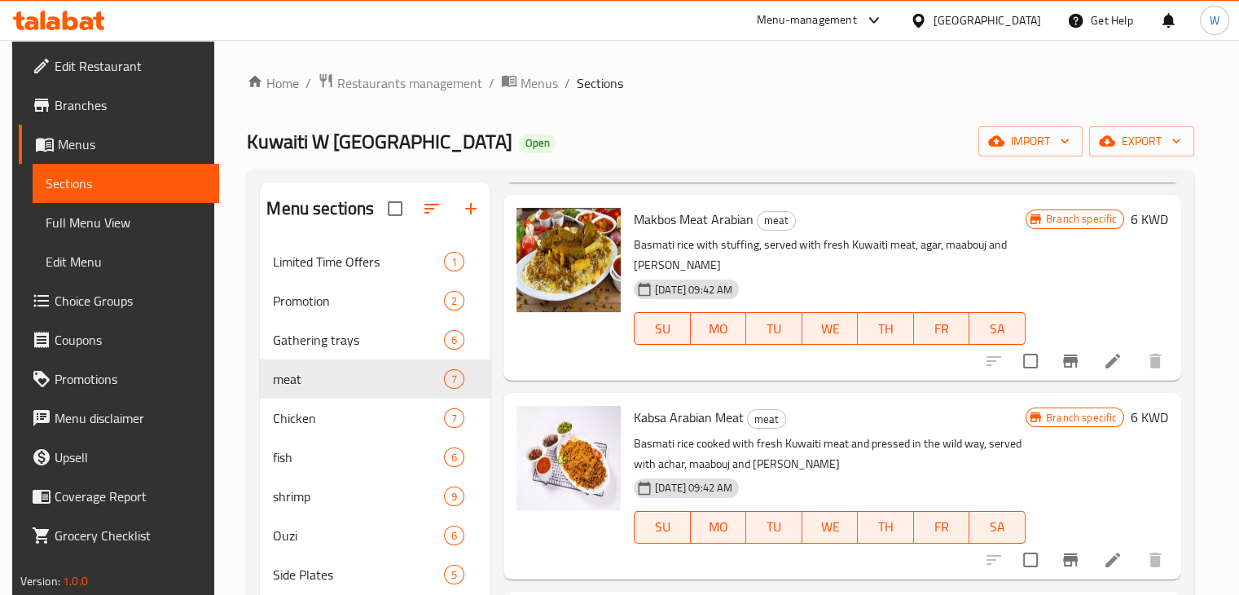
scroll to position [228, 0]
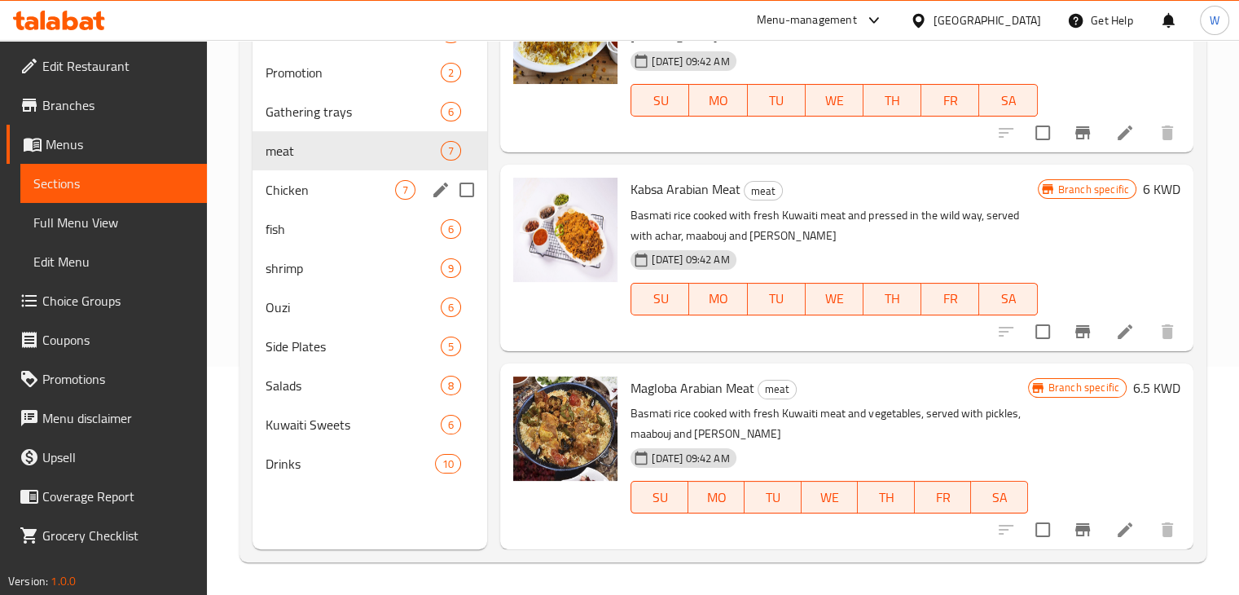
click at [345, 196] on span "Chicken" at bounding box center [331, 190] width 130 height 20
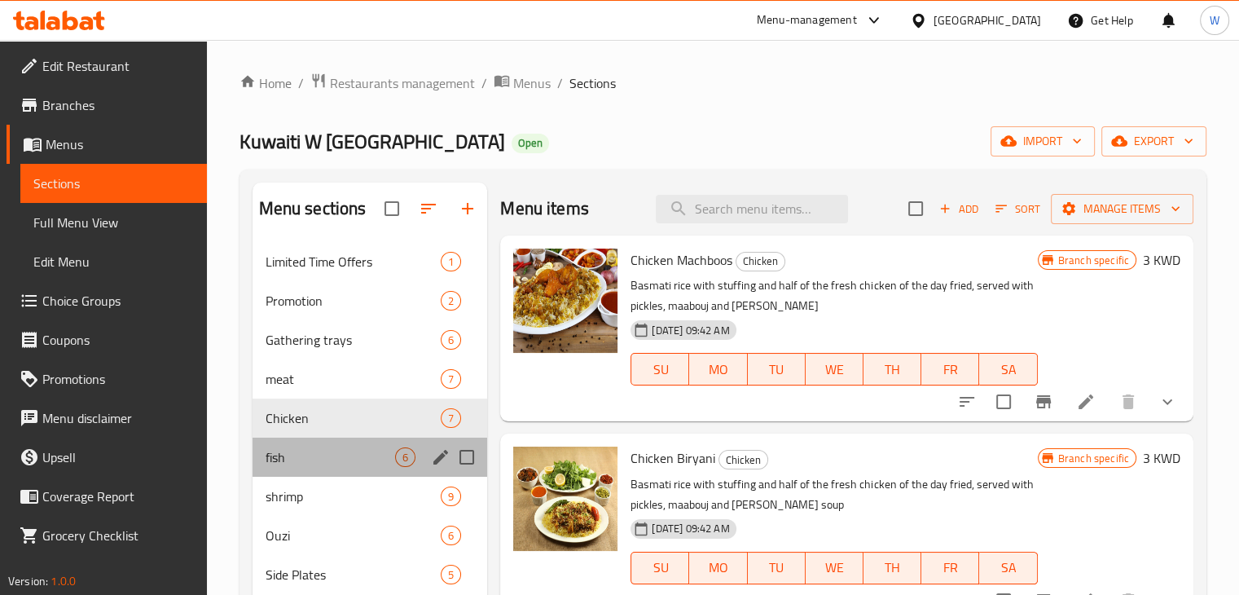
click at [270, 469] on div "fish 6" at bounding box center [370, 456] width 235 height 39
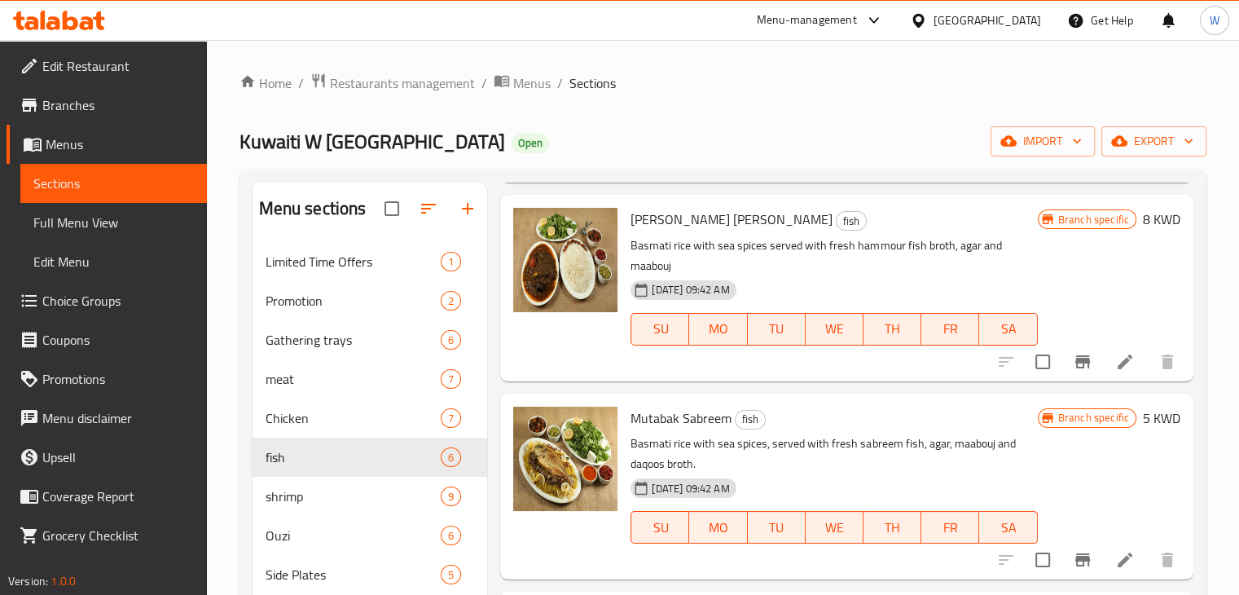
scroll to position [228, 0]
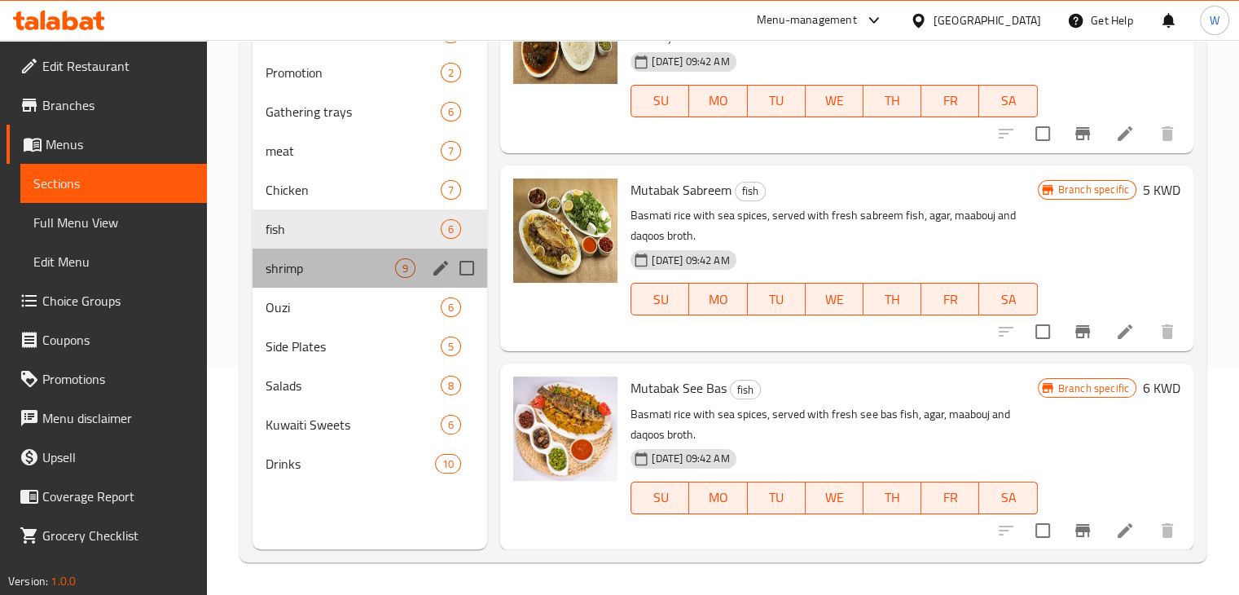
click at [326, 278] on div "shrimp 9" at bounding box center [370, 267] width 235 height 39
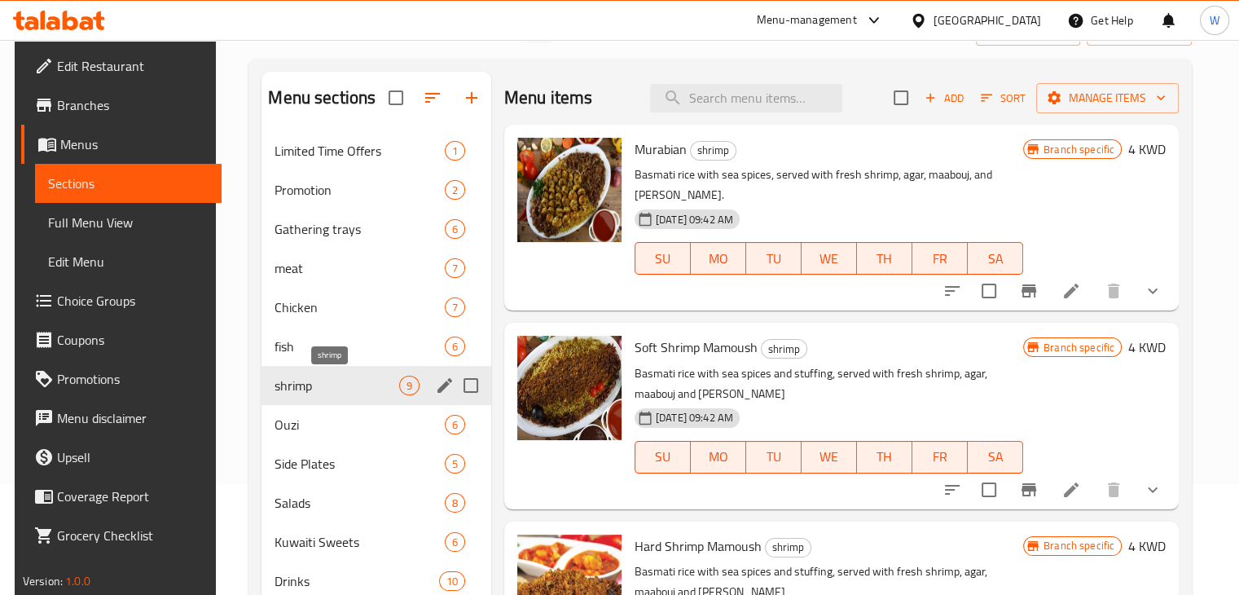
scroll to position [111, 0]
click at [323, 427] on span "Ouzi" at bounding box center [337, 425] width 124 height 20
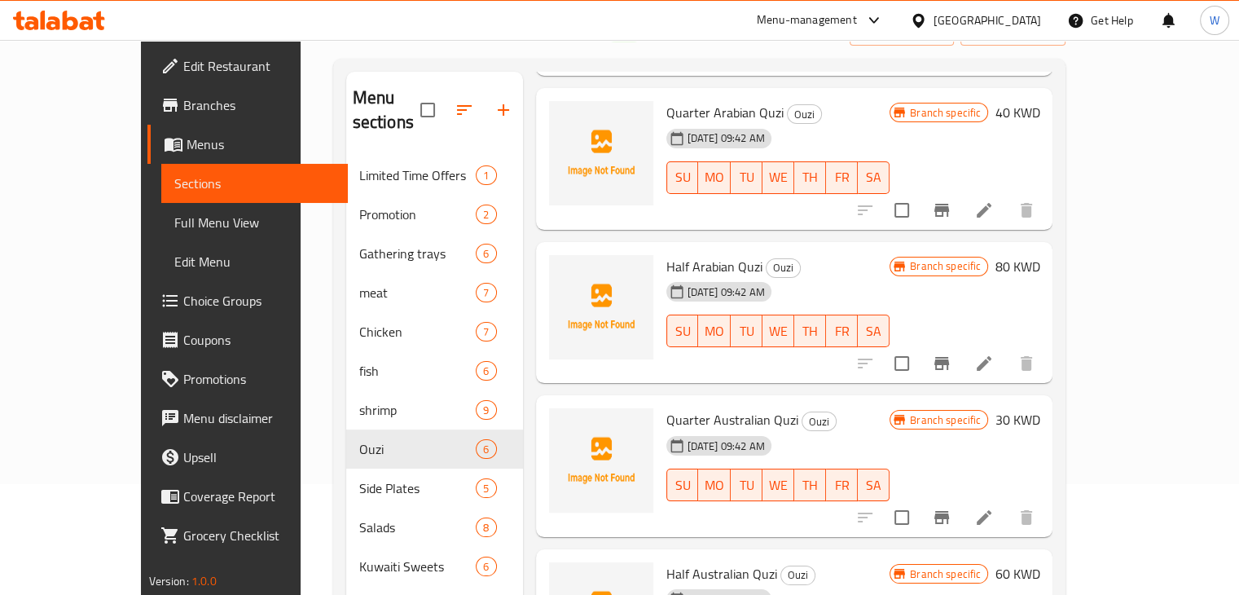
scroll to position [228, 0]
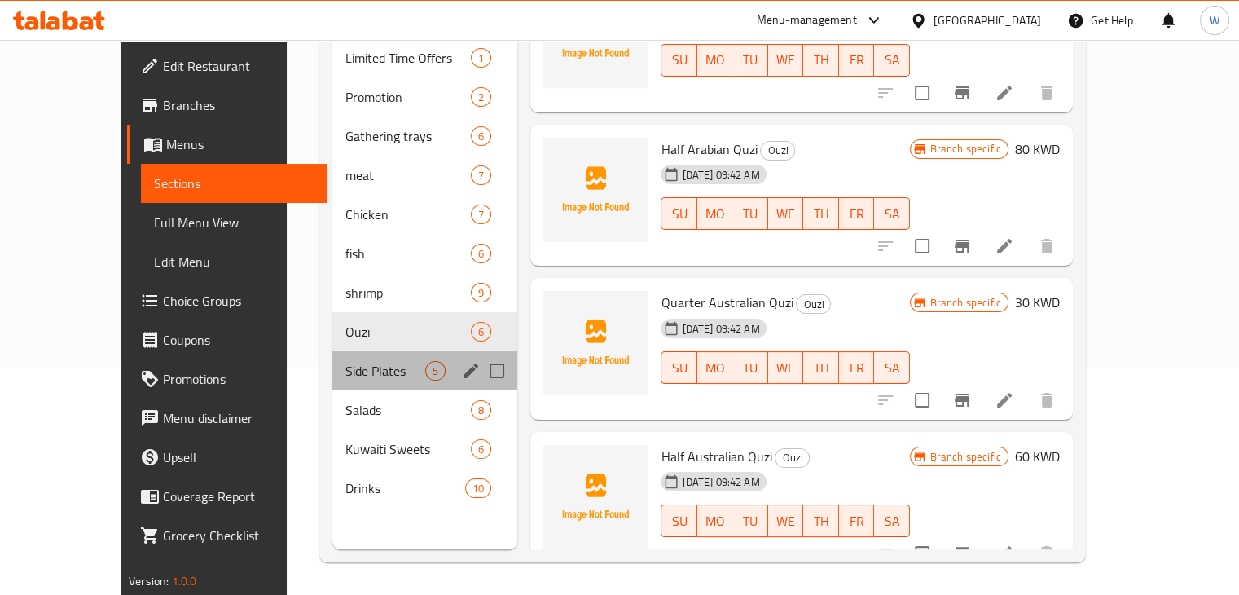
click at [370, 361] on span "Side Plates" at bounding box center [385, 371] width 80 height 20
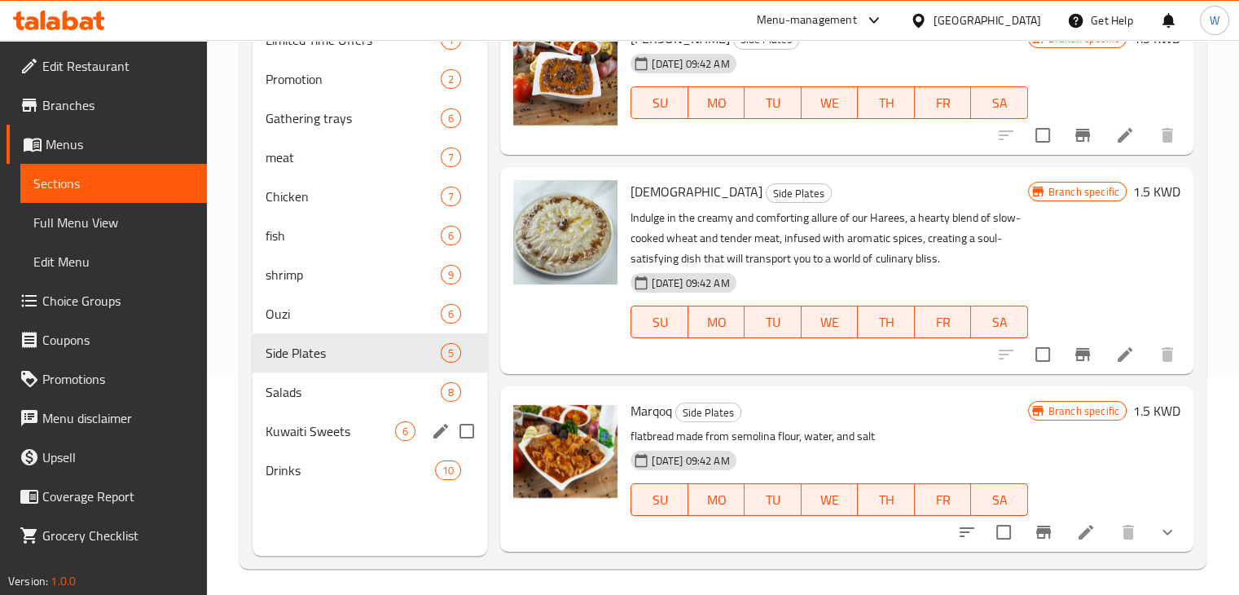
scroll to position [224, 0]
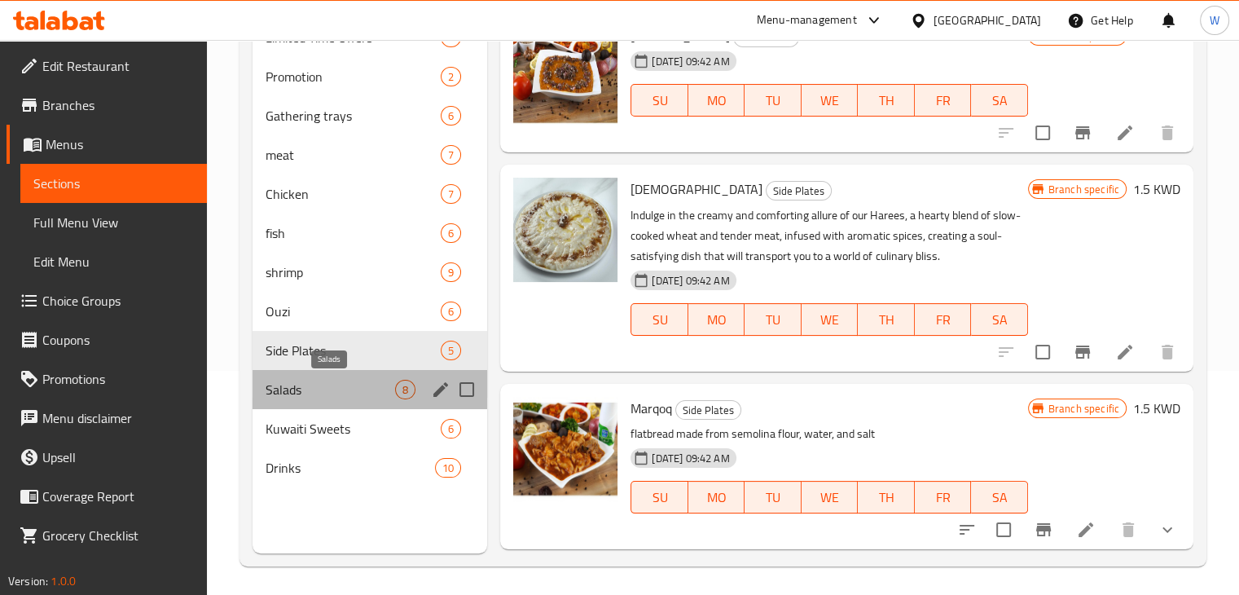
click at [316, 398] on span "Salads" at bounding box center [331, 390] width 130 height 20
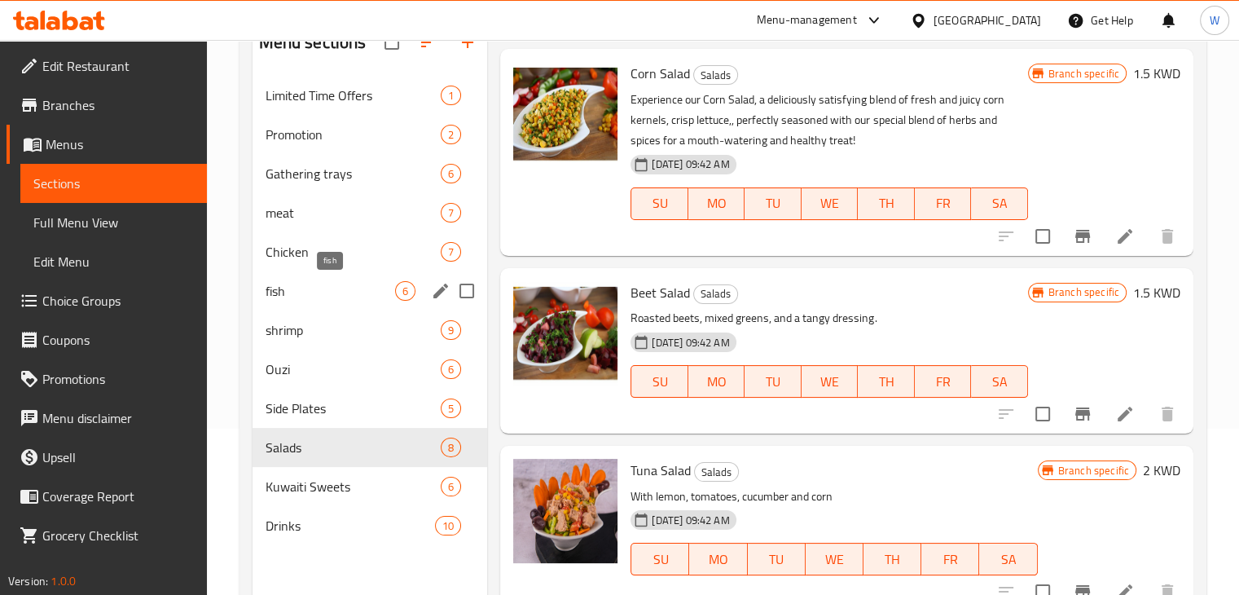
scroll to position [191, 0]
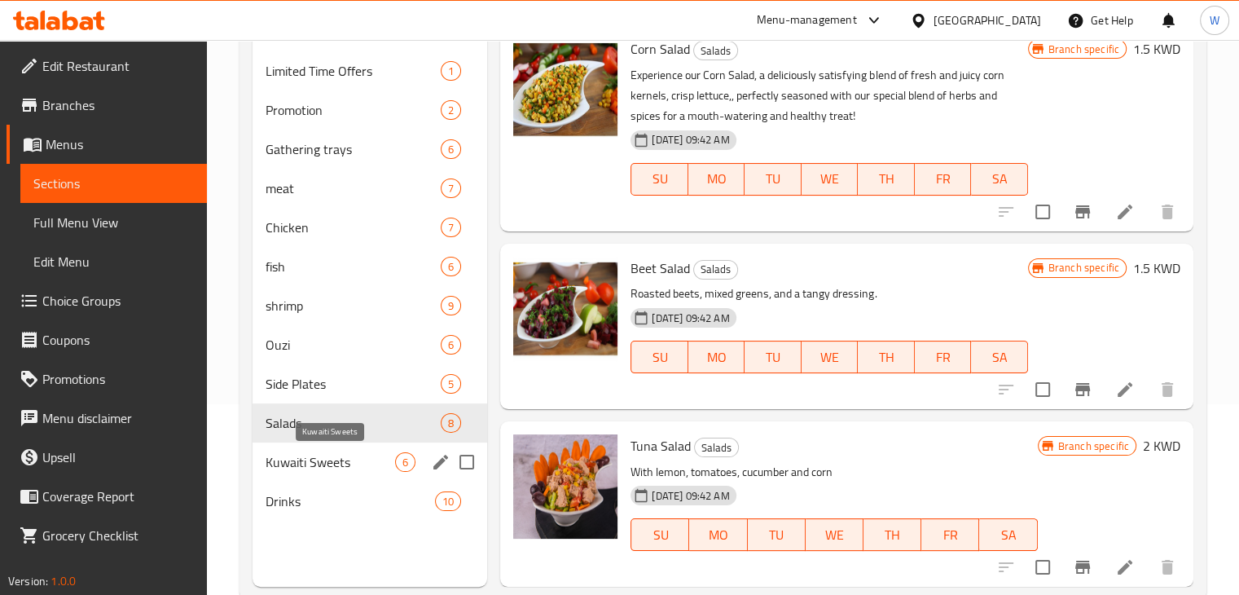
click at [348, 455] on span "Kuwaiti Sweets" at bounding box center [331, 462] width 130 height 20
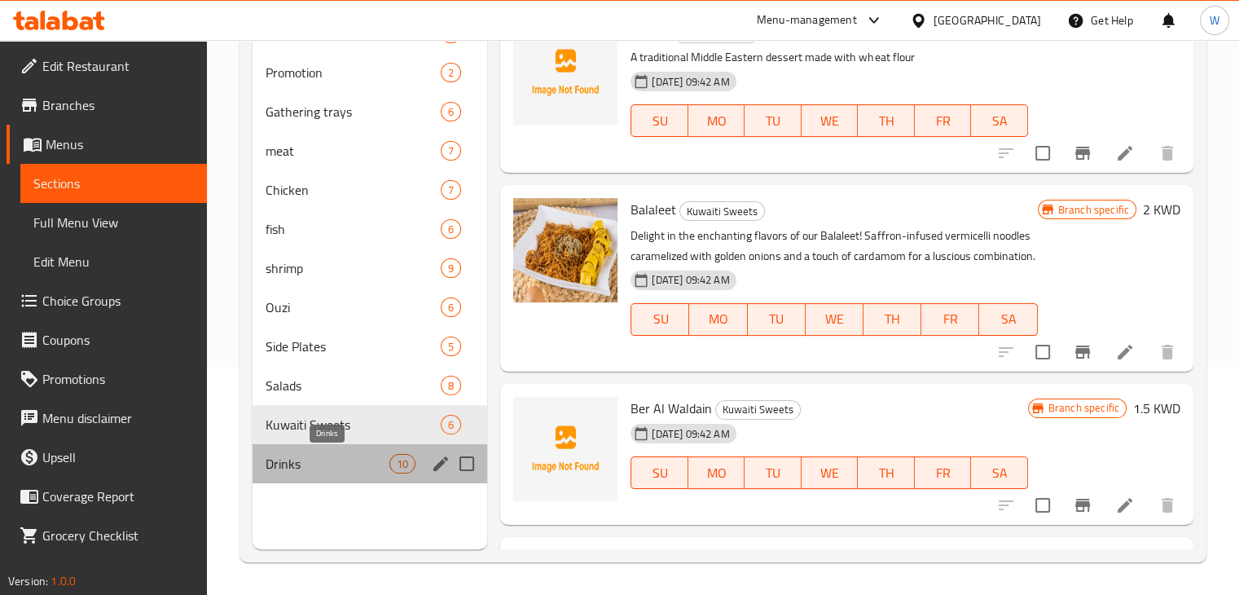
click at [305, 459] on span "Drinks" at bounding box center [328, 464] width 125 height 20
